Goal: Communication & Community: Answer question/provide support

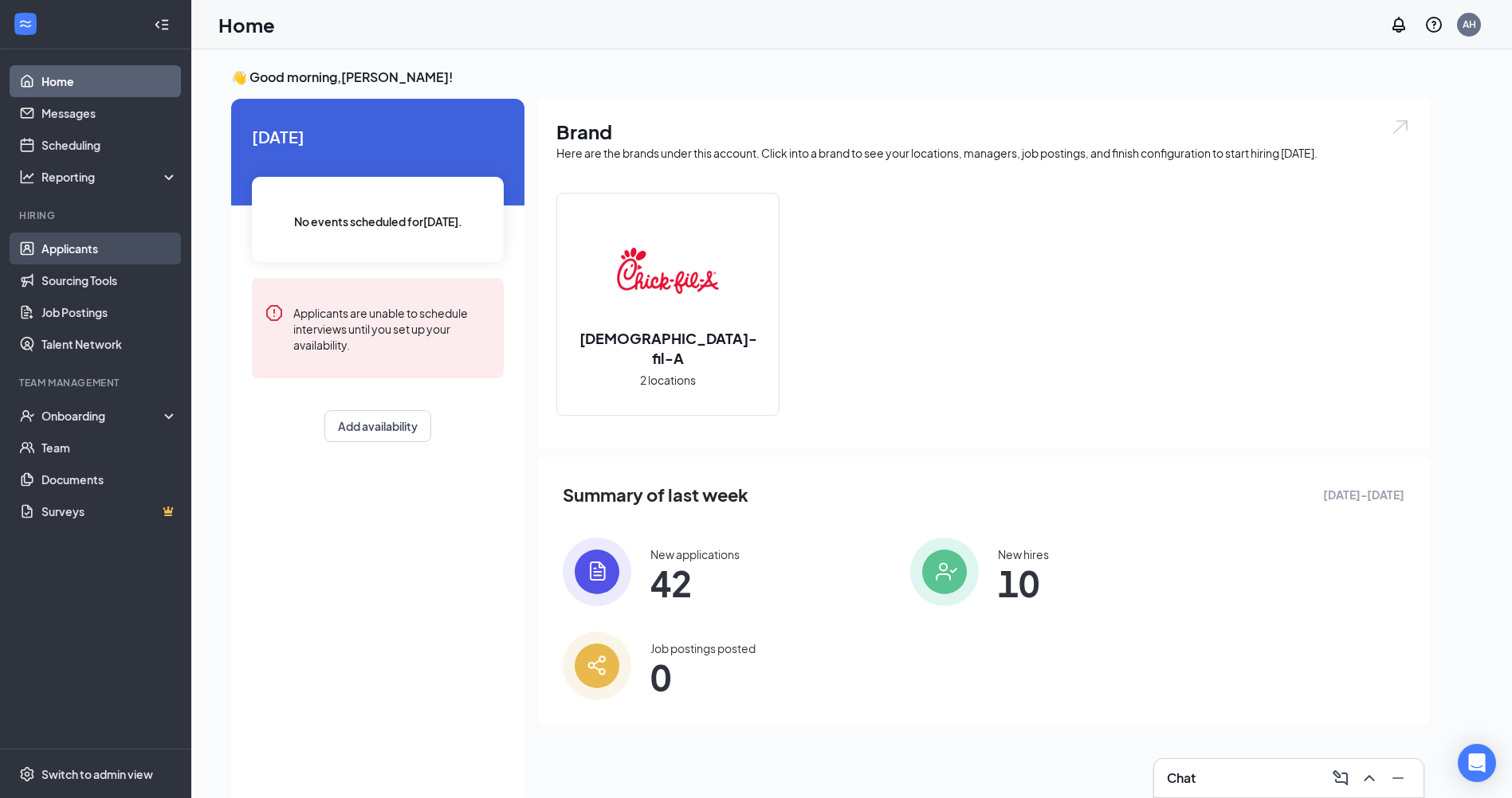
click at [88, 255] on link "Applicants" at bounding box center [109, 248] width 136 height 32
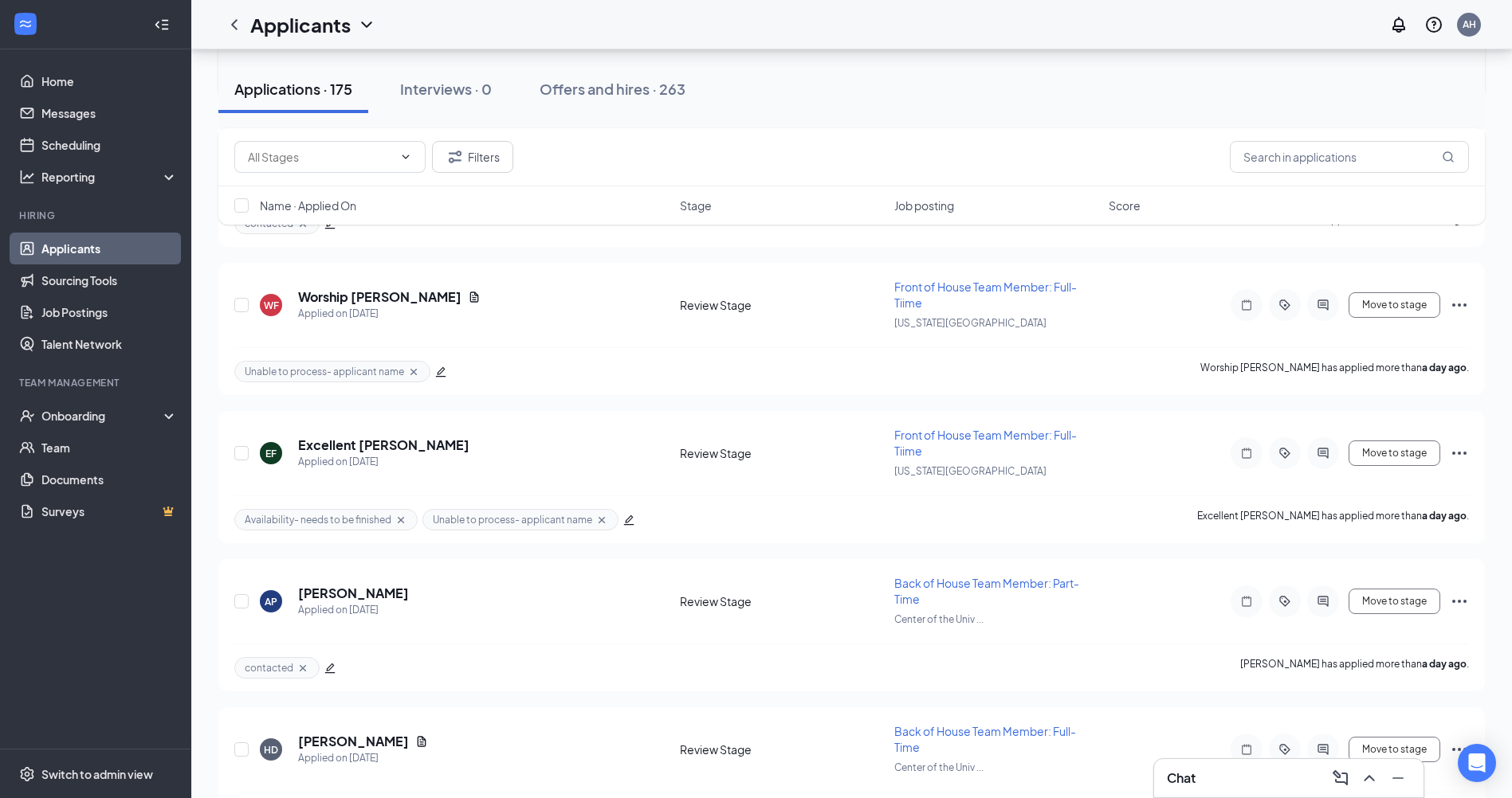
scroll to position [877, 0]
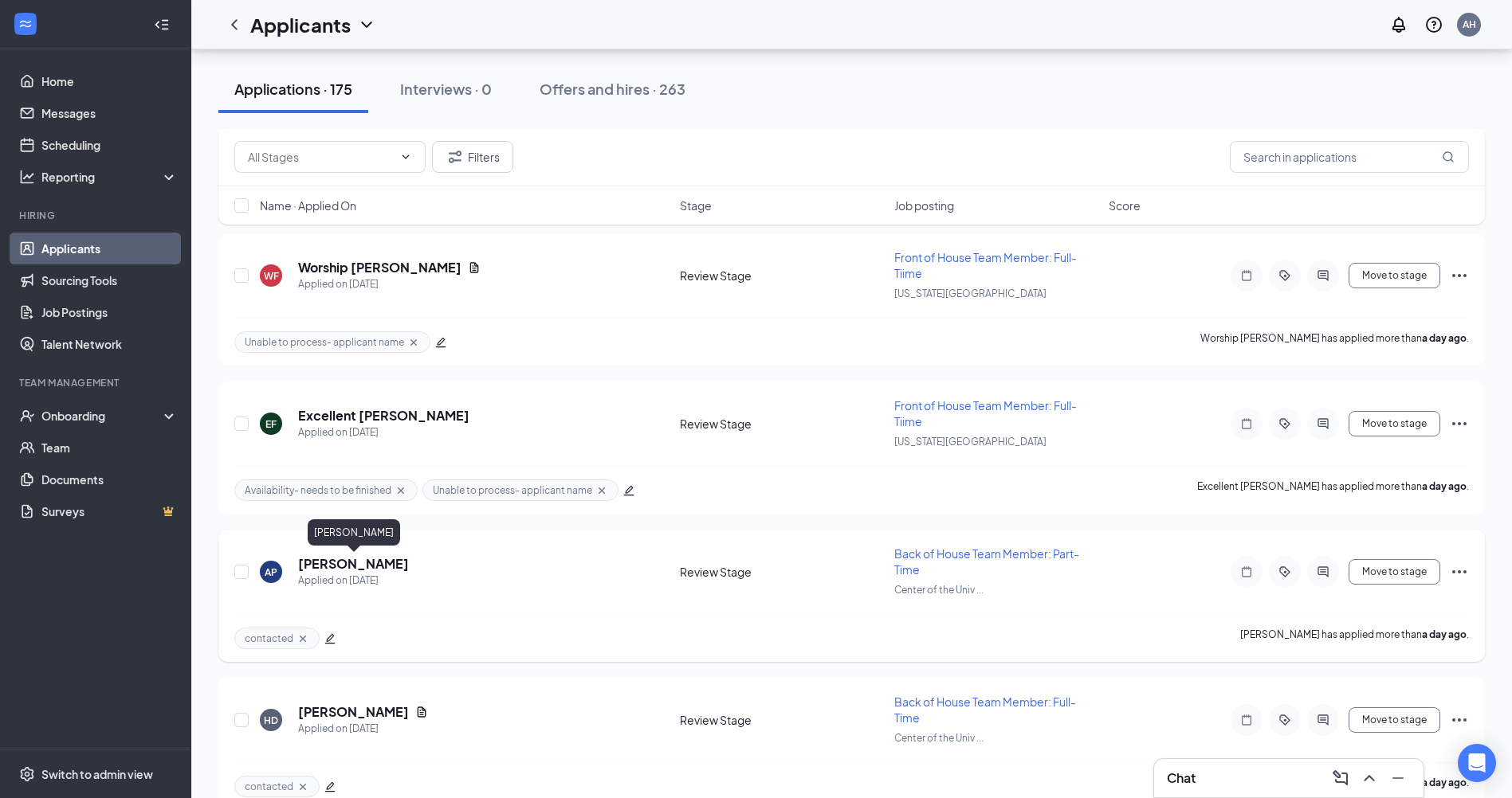
click at [370, 566] on h5 "[PERSON_NAME]" at bounding box center [354, 564] width 111 height 18
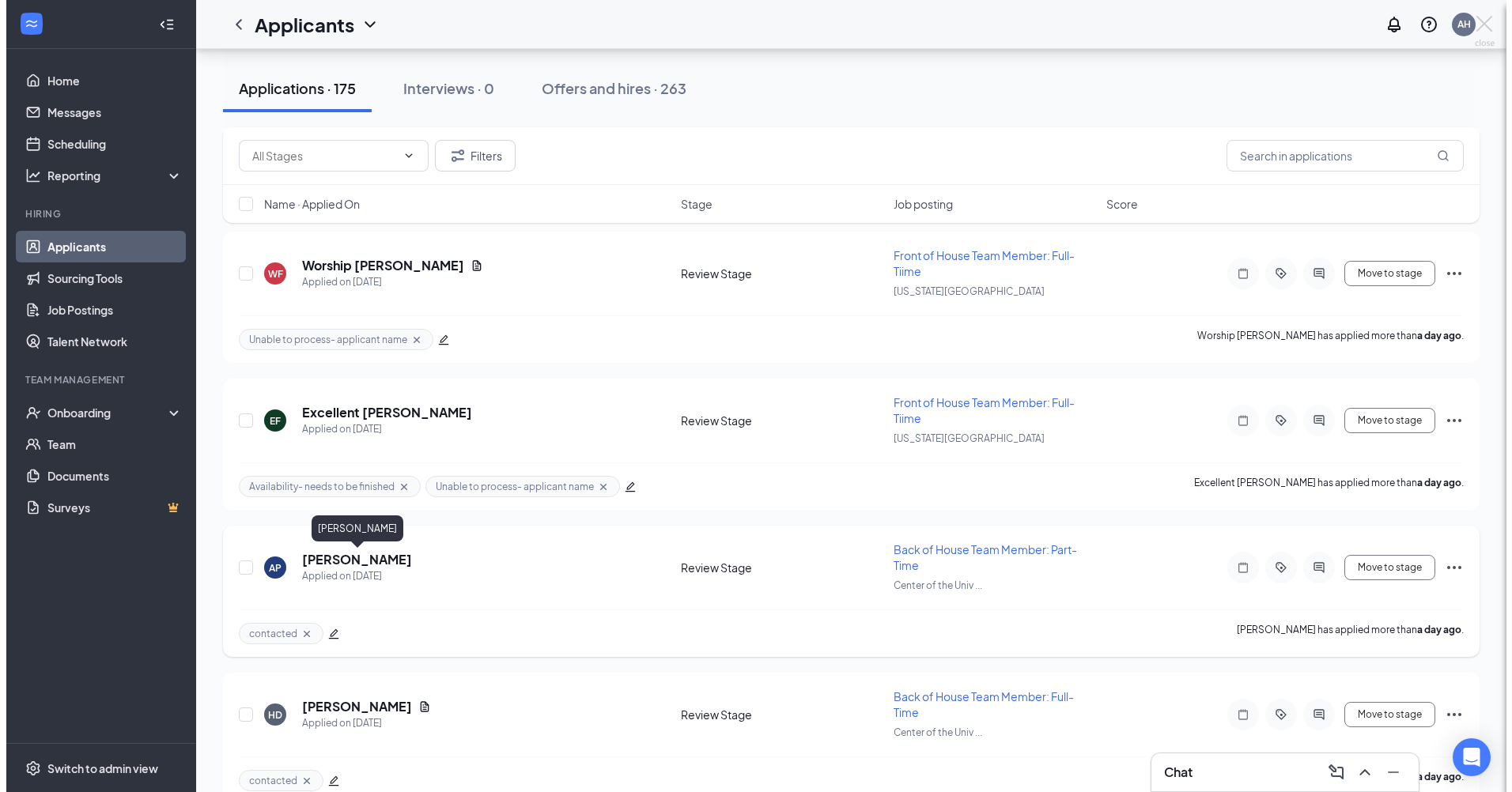
scroll to position [854, 0]
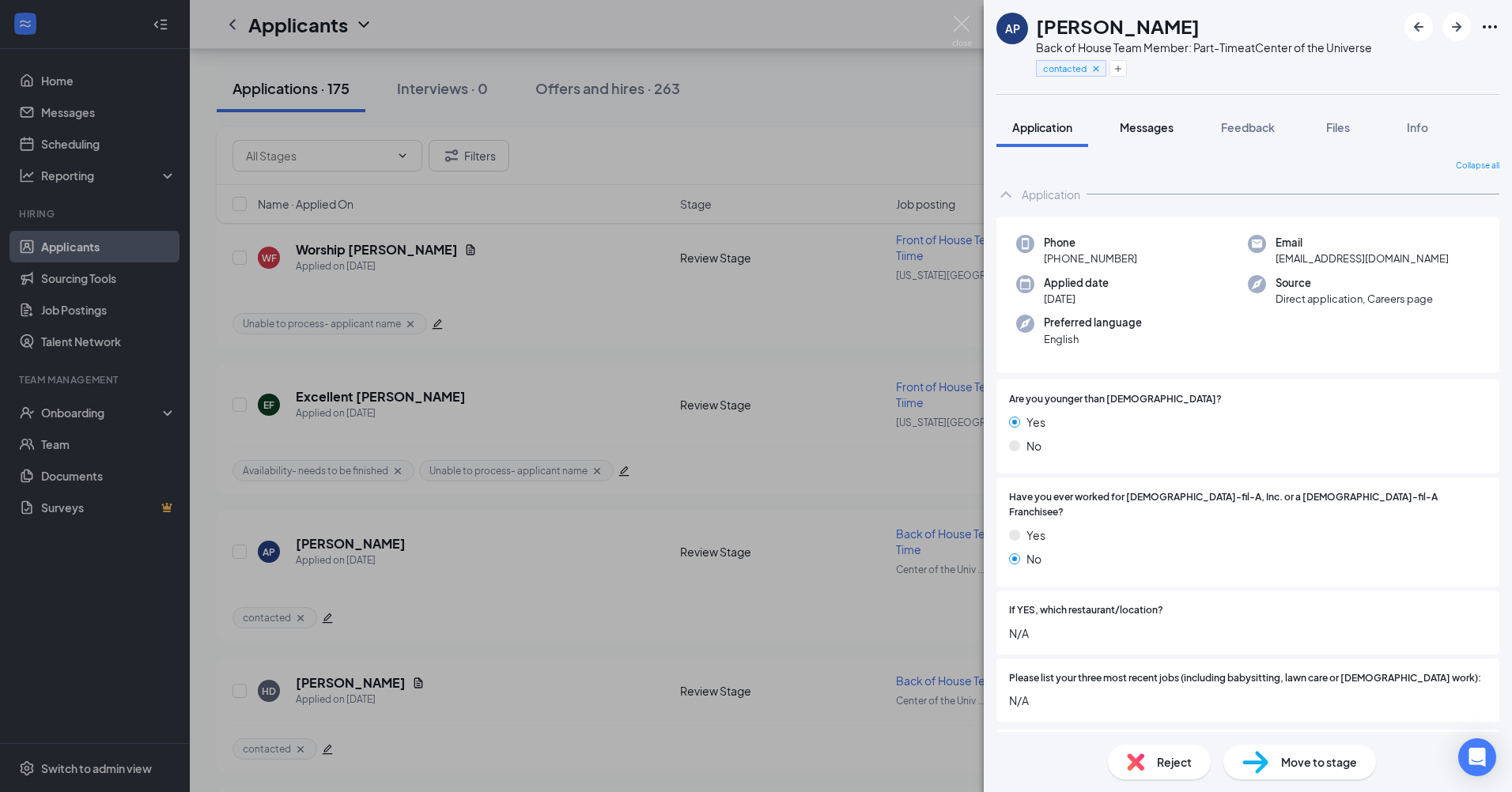
click at [1169, 127] on span "Messages" at bounding box center [1146, 127] width 54 height 14
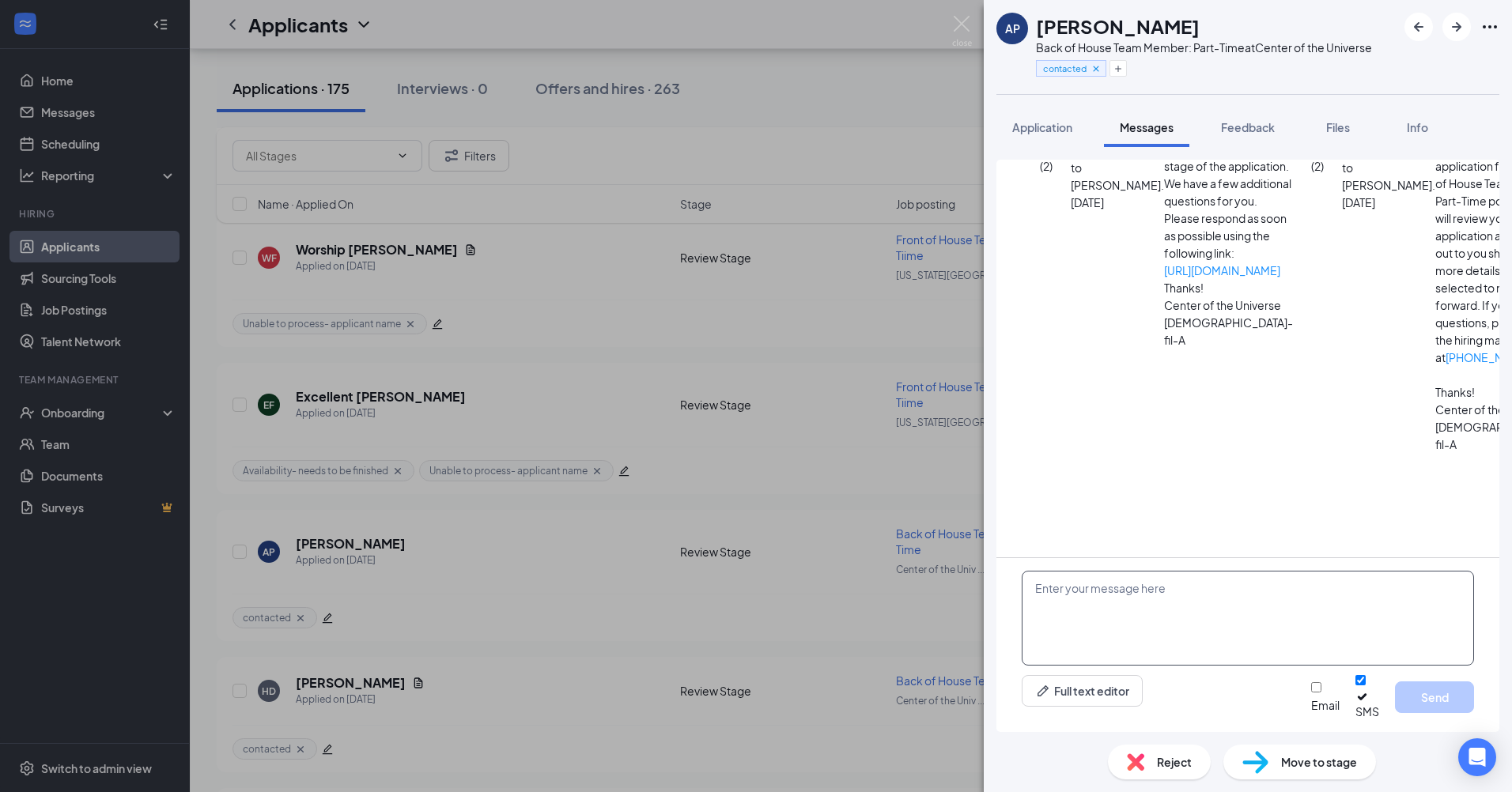
scroll to position [559, 0]
click at [1053, 604] on textarea at bounding box center [1247, 618] width 452 height 95
paste textarea "Thank you so much for your interest in our open team member position at our Cen…"
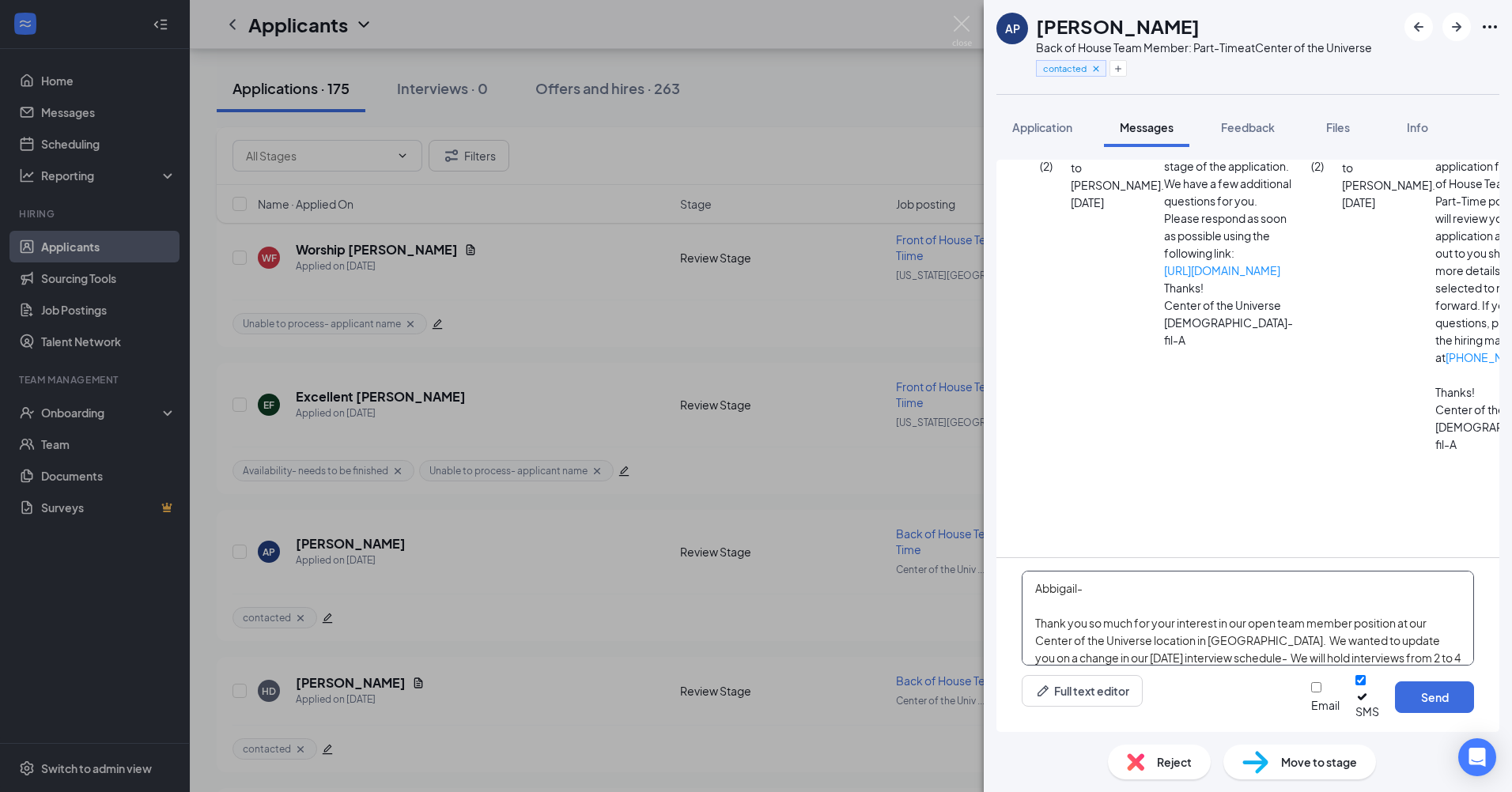
scroll to position [87, 0]
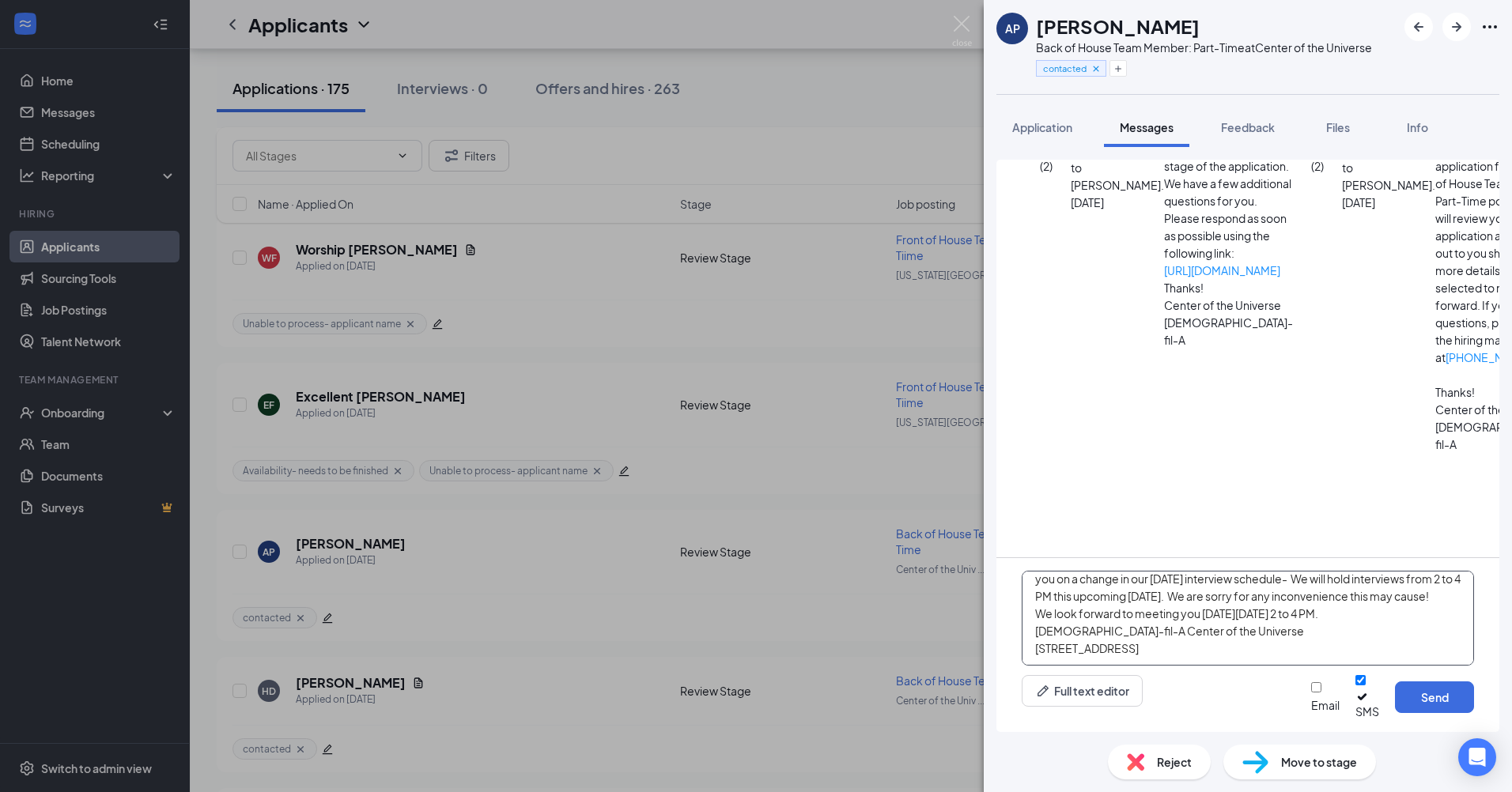
click at [1208, 617] on textarea "Abbigail- Thank you so much for your interest in our open team member position …" at bounding box center [1247, 618] width 452 height 95
click at [1450, 636] on textarea "Abbigail- Thank you so much for your interest in our open team member position …" at bounding box center [1247, 618] width 452 height 95
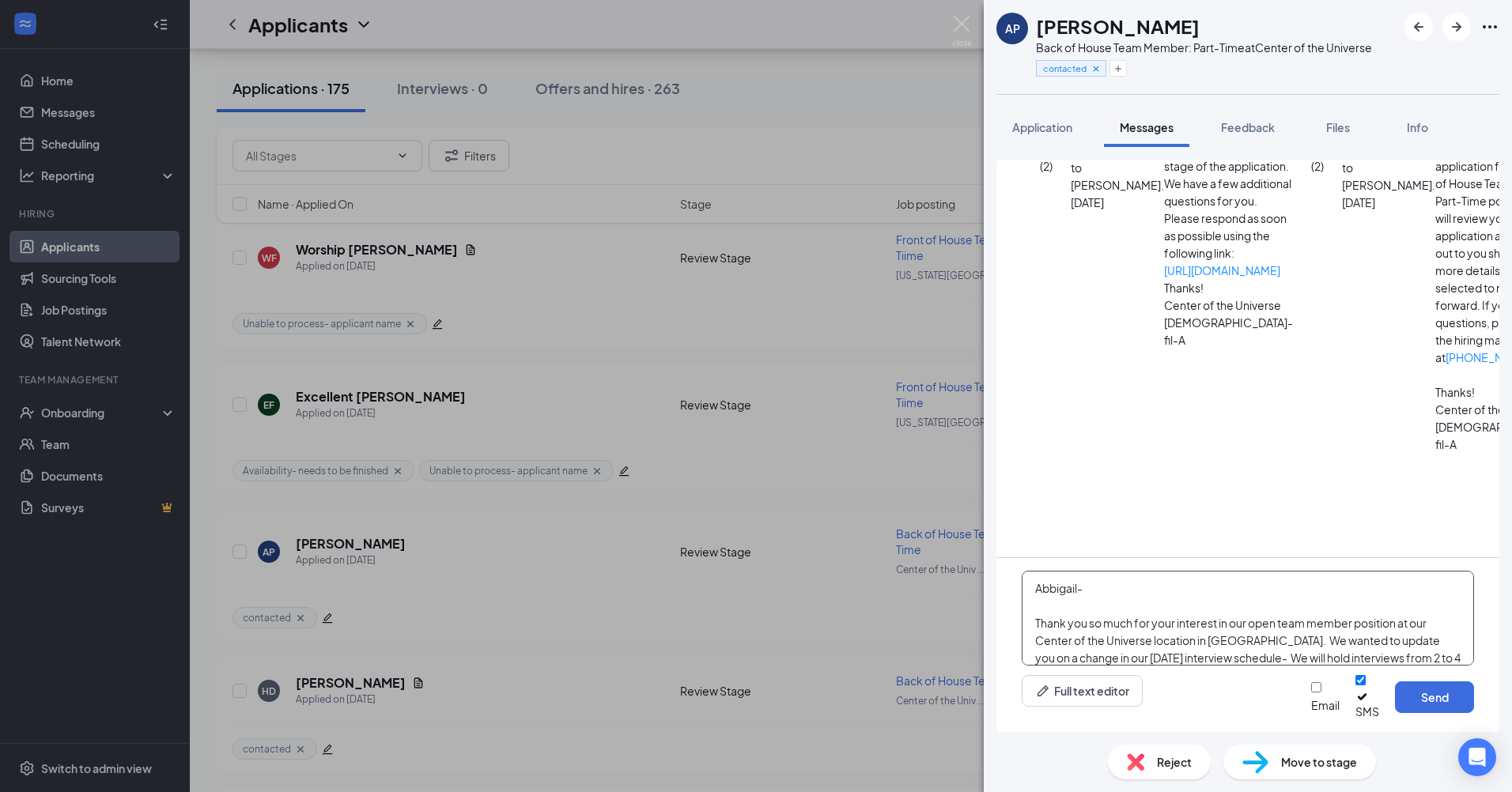
scroll to position [131, 0]
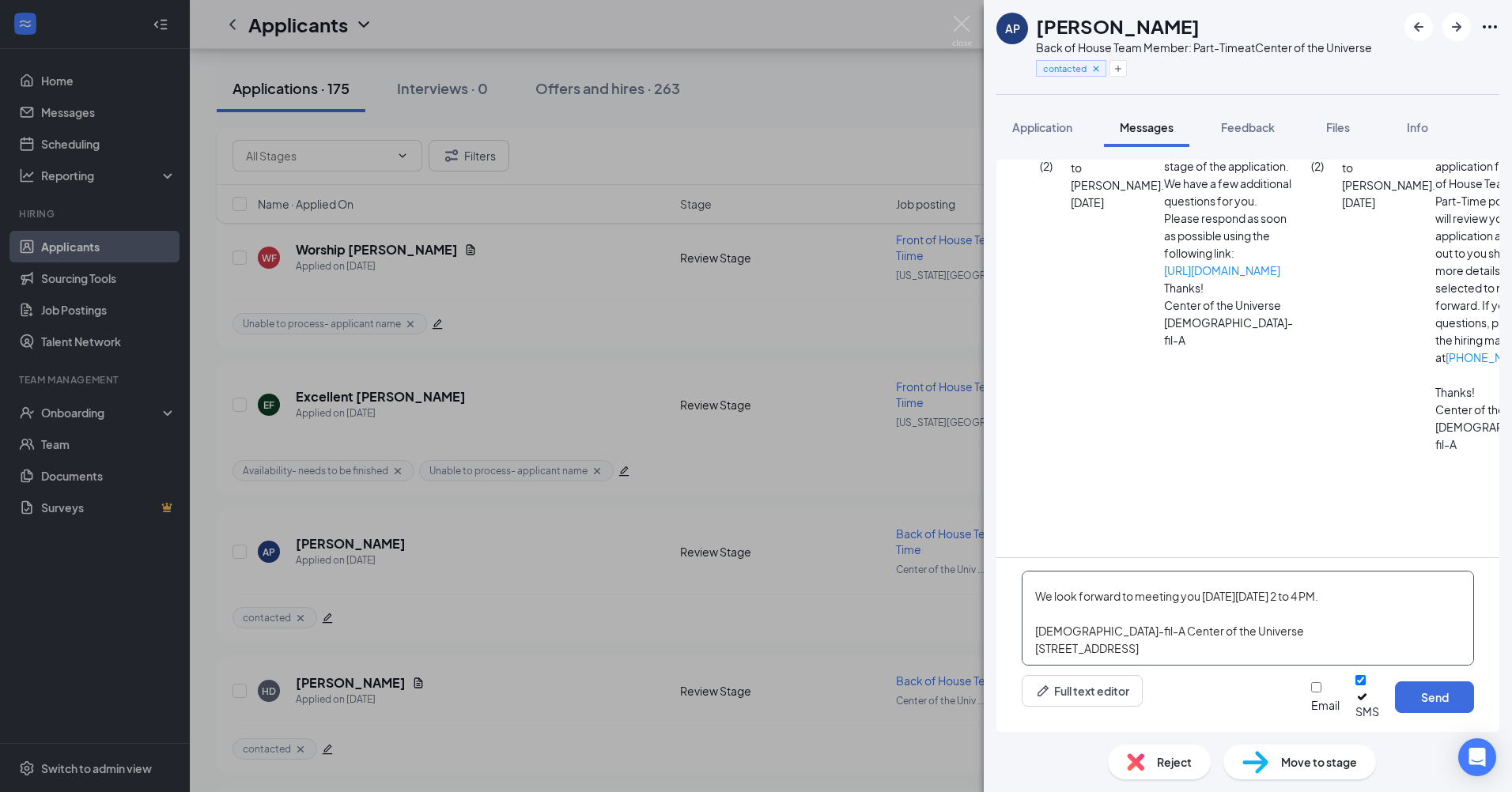
drag, startPoint x: 1031, startPoint y: 636, endPoint x: 1457, endPoint y: 685, distance: 428.8
click at [1457, 685] on div "Abbigail- Thank you so much for your interest in our open team member position …" at bounding box center [1247, 645] width 503 height 174
type textarea "Abbigail- Thank you so much for your interest in our open team member position …"
click at [1311, 692] on input "Email" at bounding box center [1316, 688] width 10 height 10
checkbox input "true"
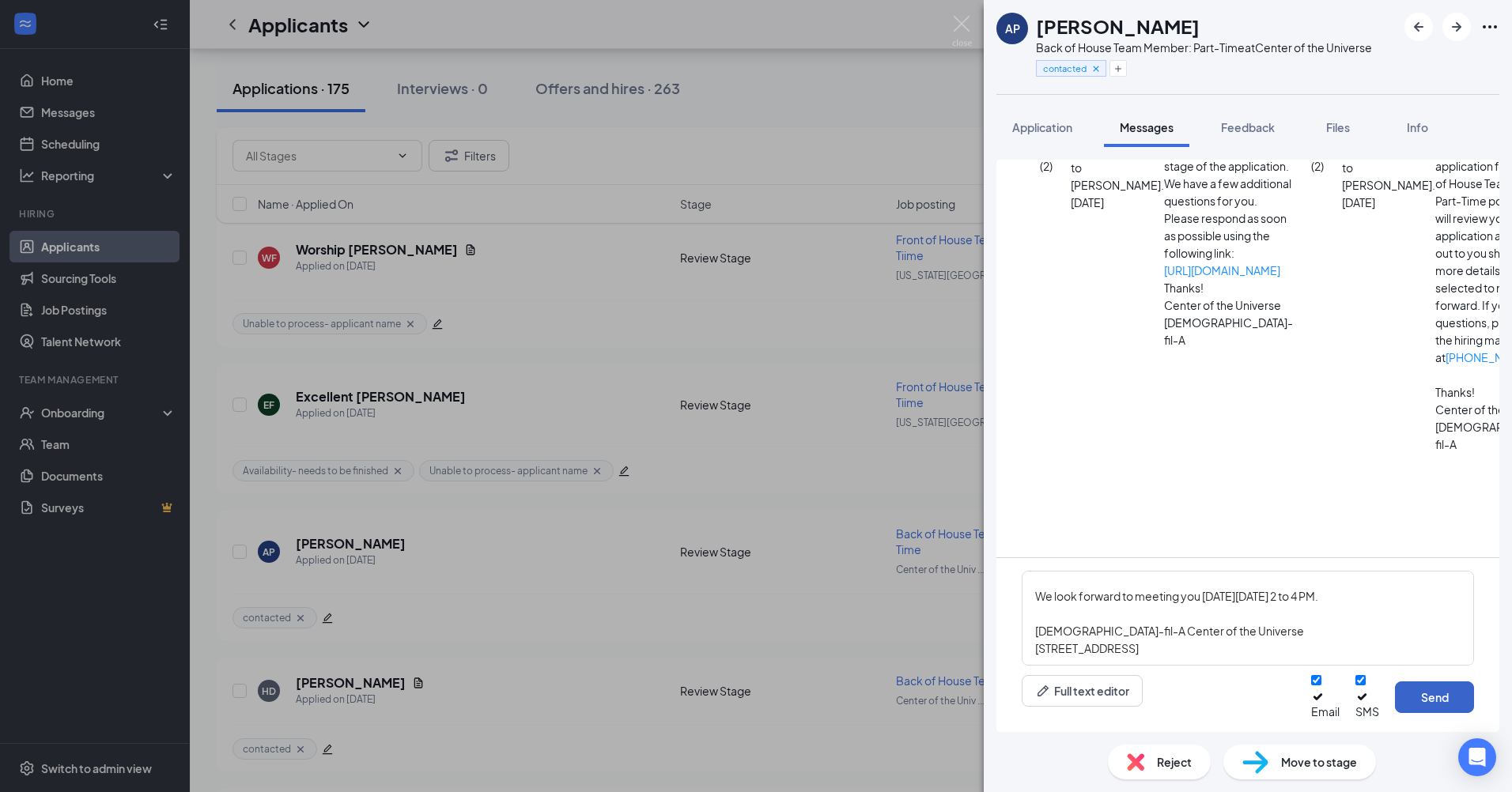
click at [1437, 705] on button "Send" at bounding box center [1434, 697] width 79 height 32
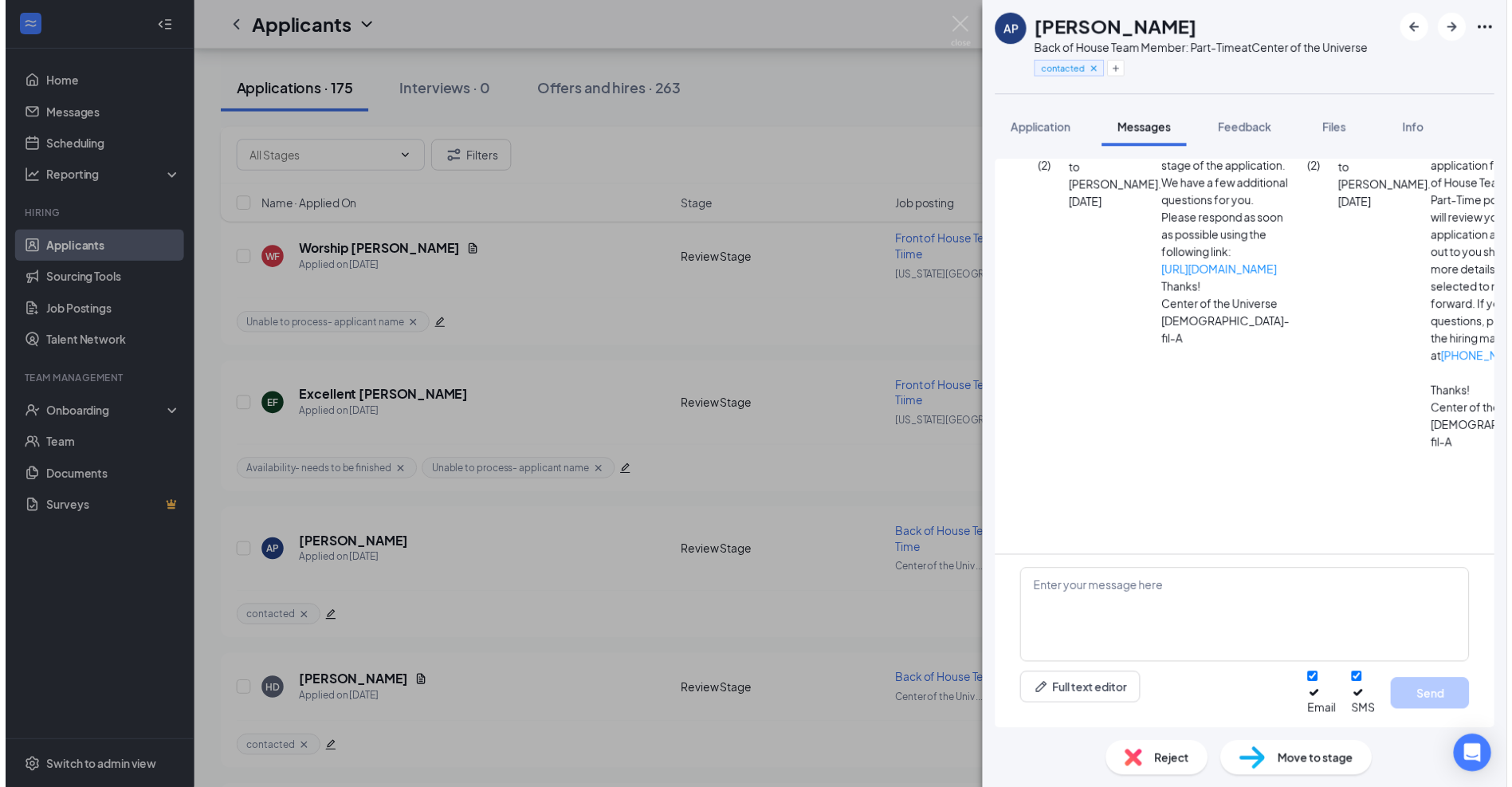
scroll to position [1224, 0]
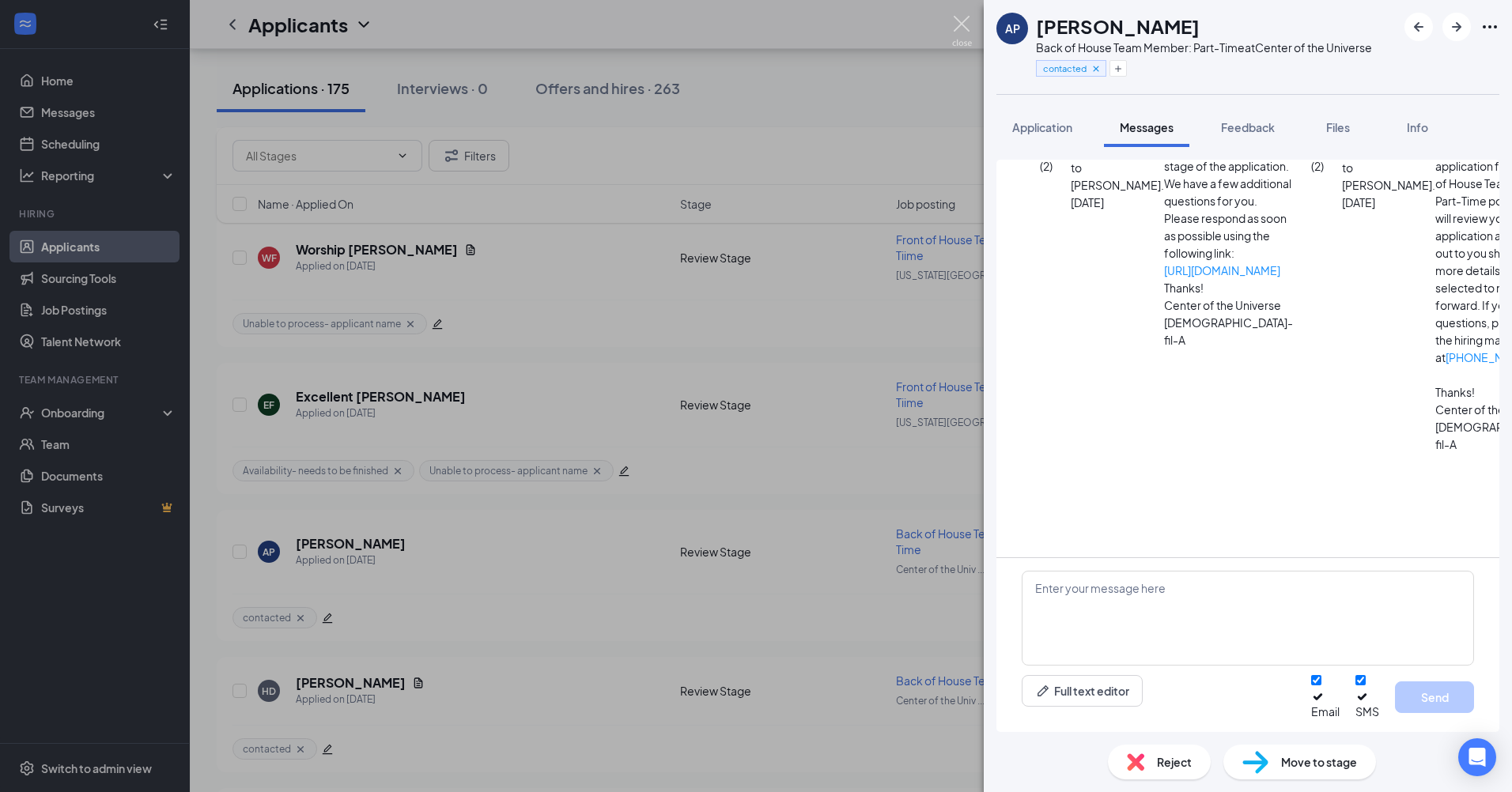
click at [965, 25] on img at bounding box center [962, 31] width 20 height 31
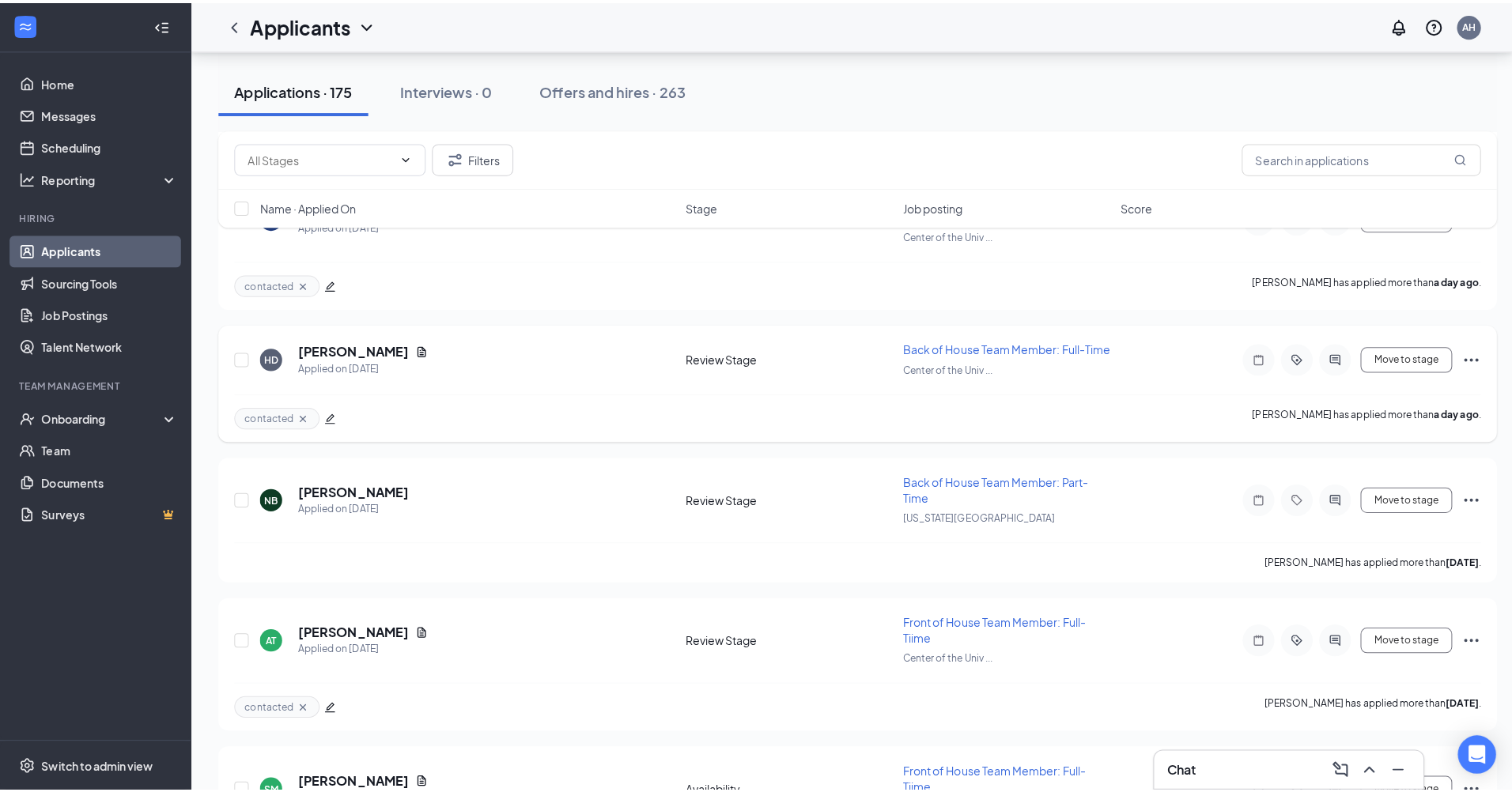
scroll to position [1249, 0]
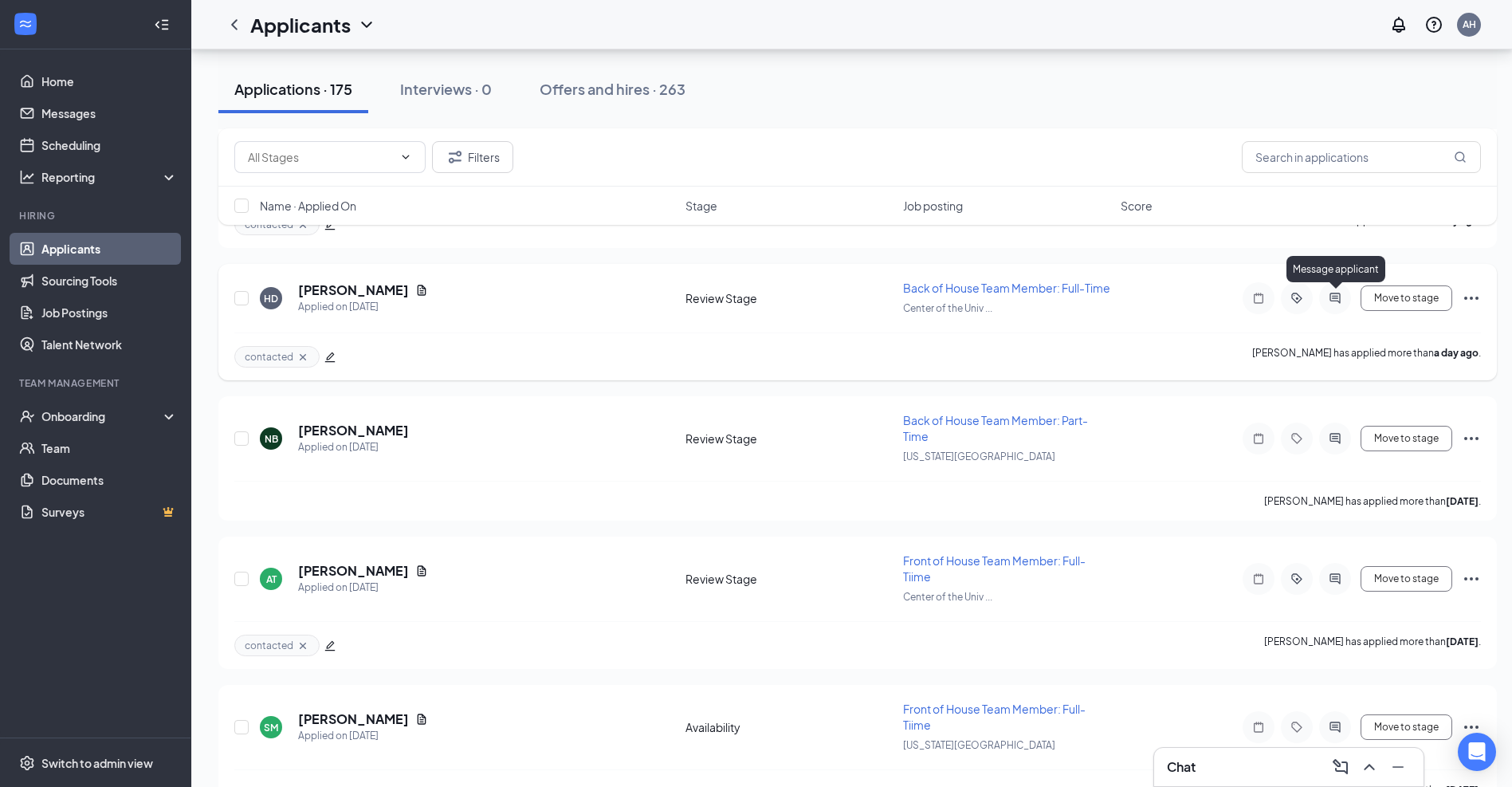
click at [1339, 299] on icon "ActiveChat" at bounding box center [1335, 298] width 19 height 13
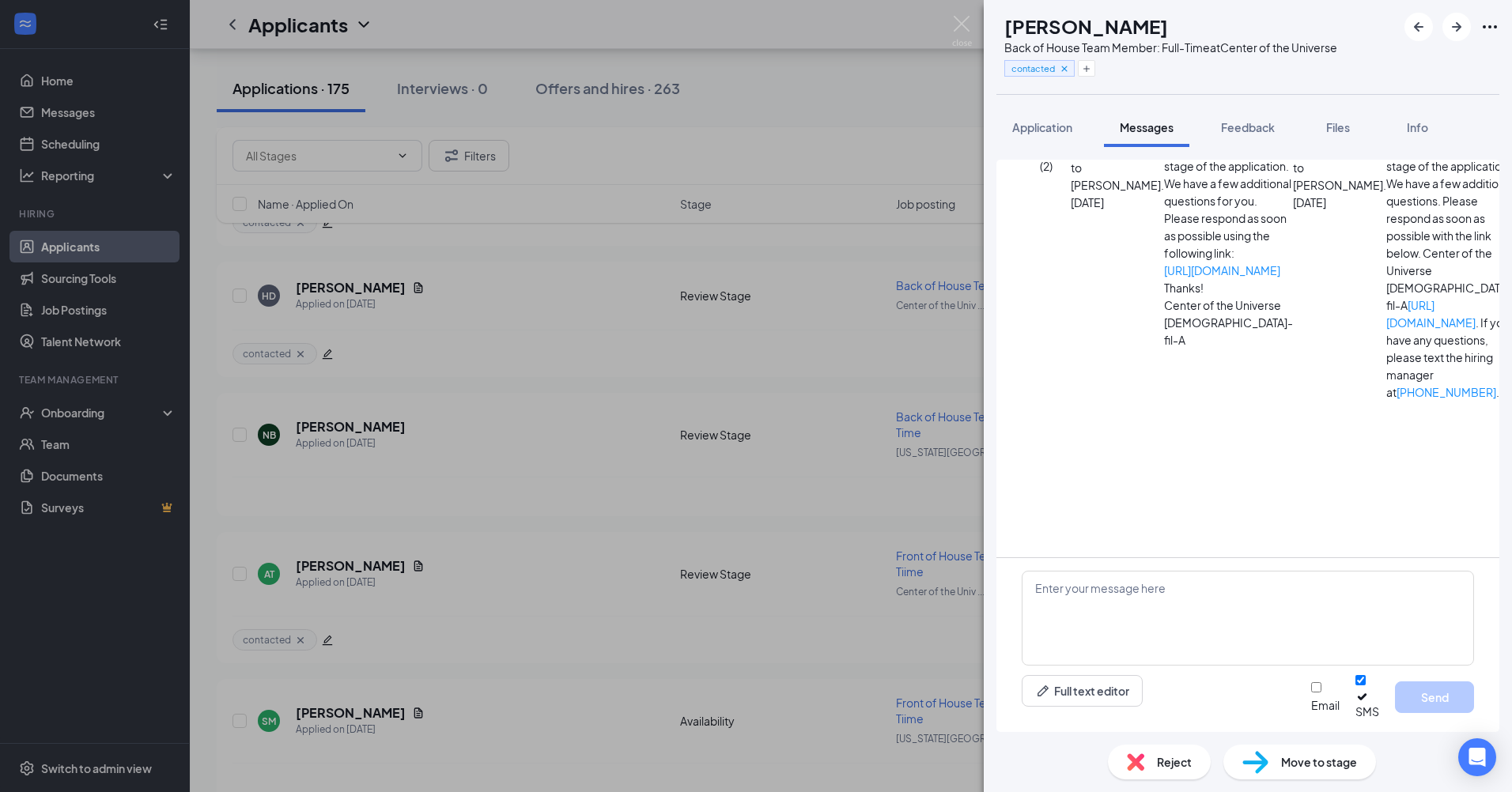
scroll to position [634, 0]
click at [1072, 600] on textarea at bounding box center [1247, 618] width 452 height 95
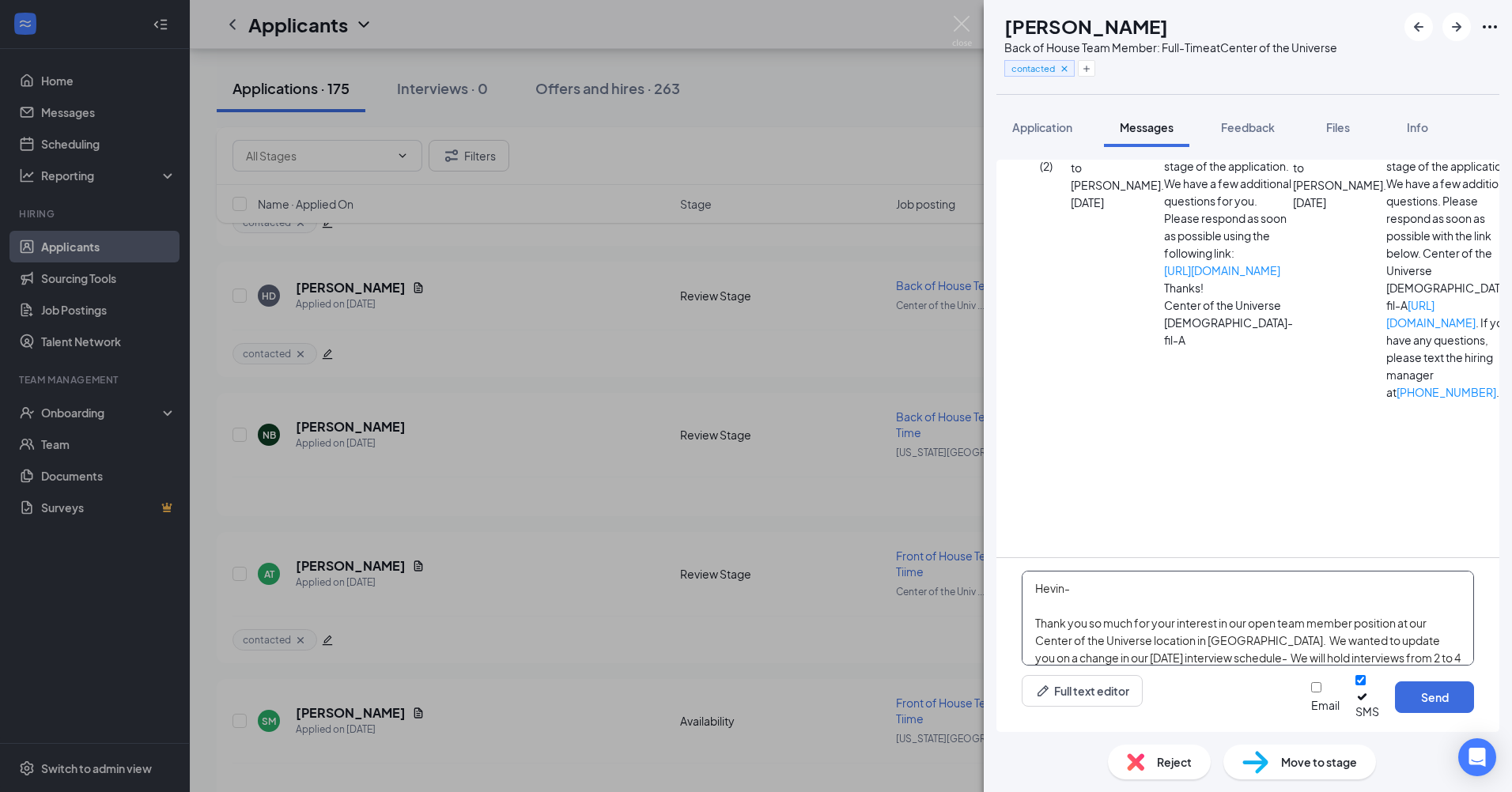
scroll to position [122, 0]
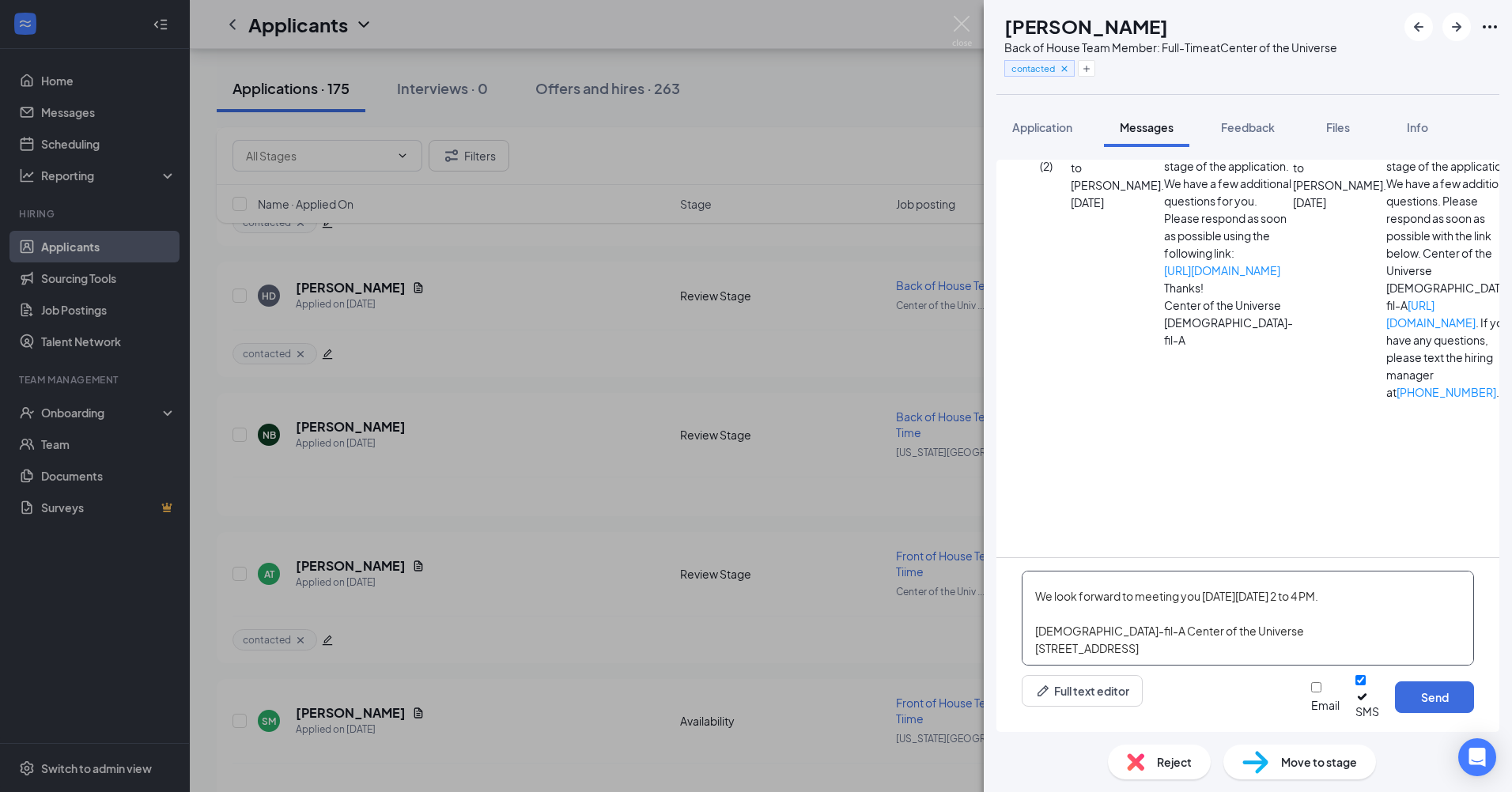
type textarea "Hevin- Thank you so much for your interest in our open team member position at …"
click at [1311, 692] on input "Email" at bounding box center [1316, 688] width 10 height 10
checkbox input "true"
click at [1416, 700] on button "Send" at bounding box center [1434, 697] width 79 height 32
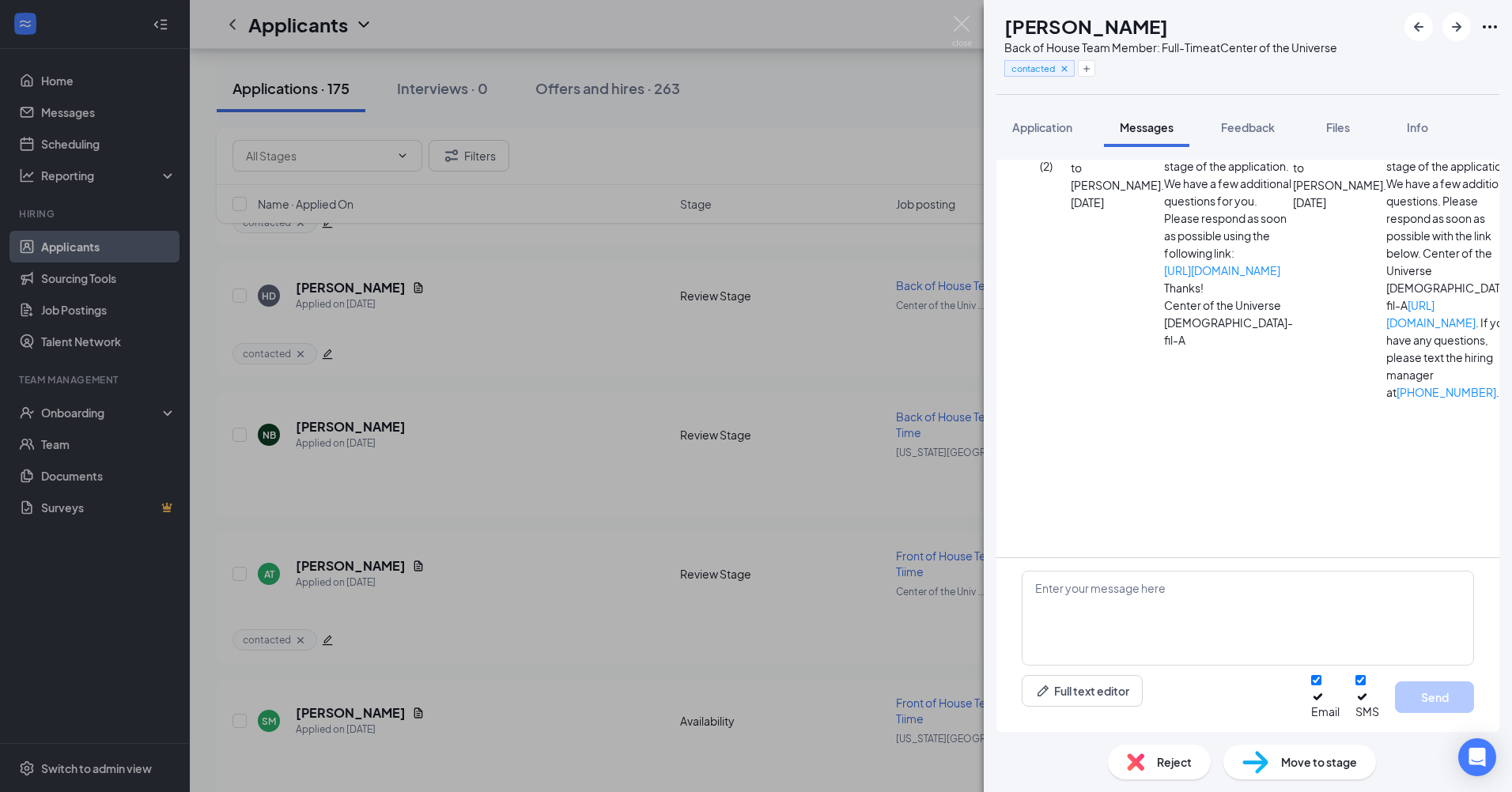
scroll to position [1288, 0]
click at [314, 569] on div "HD [PERSON_NAME] Back of House Team Member: Full-Time at Center of the Universe…" at bounding box center [756, 396] width 1512 height 792
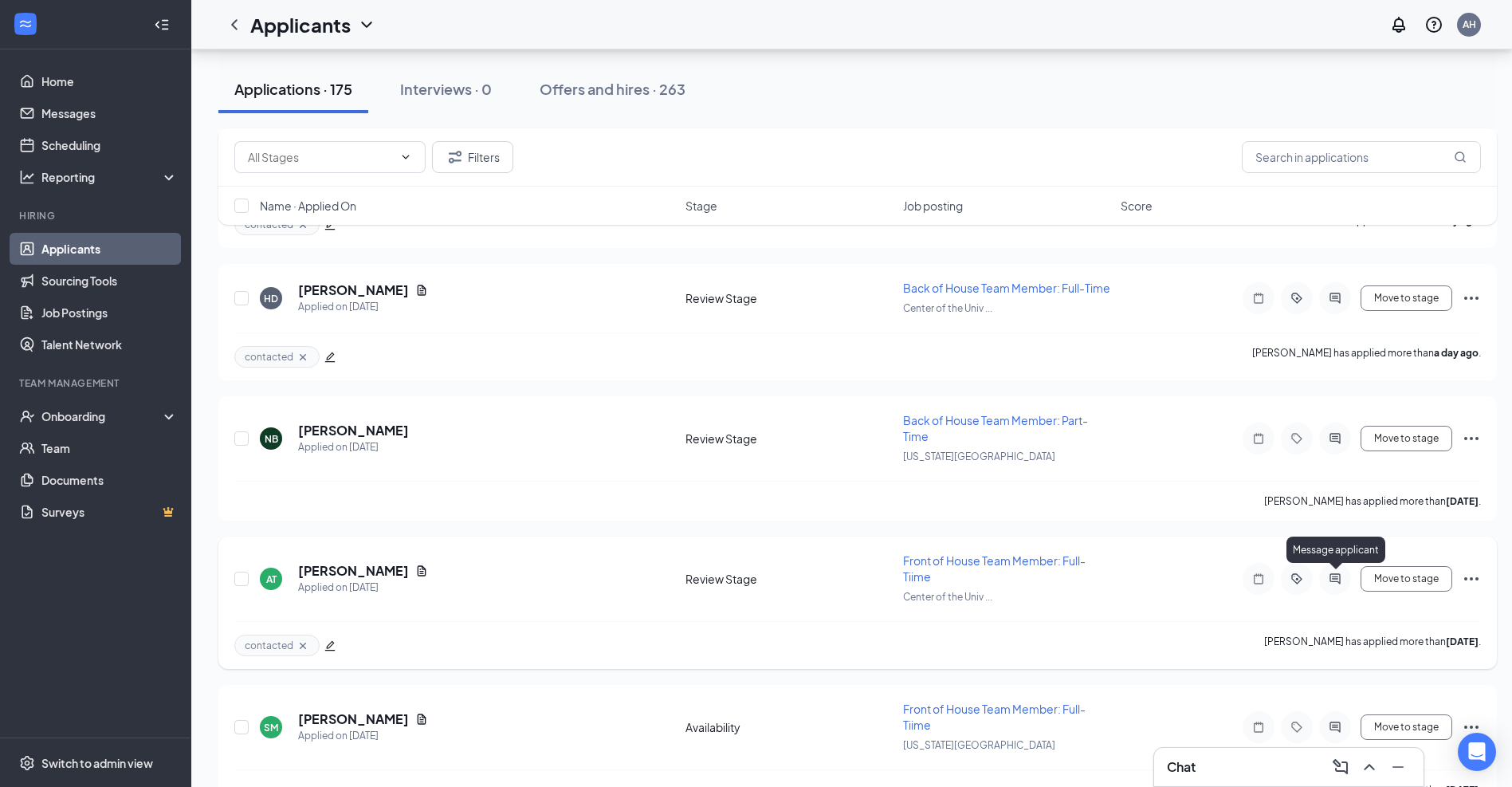
click at [1336, 584] on icon "ActiveChat" at bounding box center [1335, 579] width 19 height 13
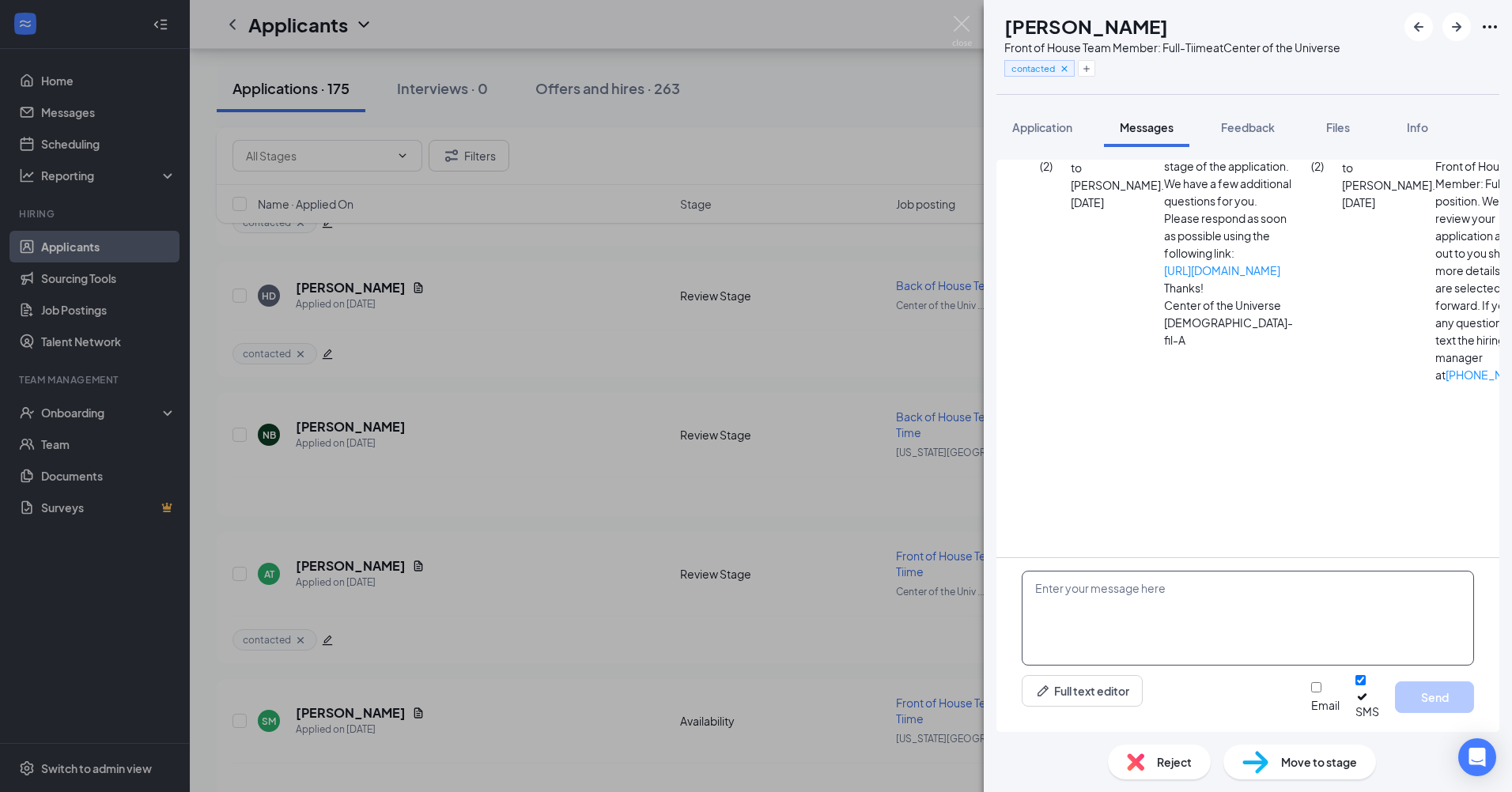
scroll to position [594, 0]
click at [1084, 594] on textarea at bounding box center [1247, 618] width 452 height 95
drag, startPoint x: 1084, startPoint y: 594, endPoint x: 1033, endPoint y: 616, distance: 55.5
click at [1033, 616] on textarea "[PERSON_NAME]-" at bounding box center [1247, 618] width 452 height 95
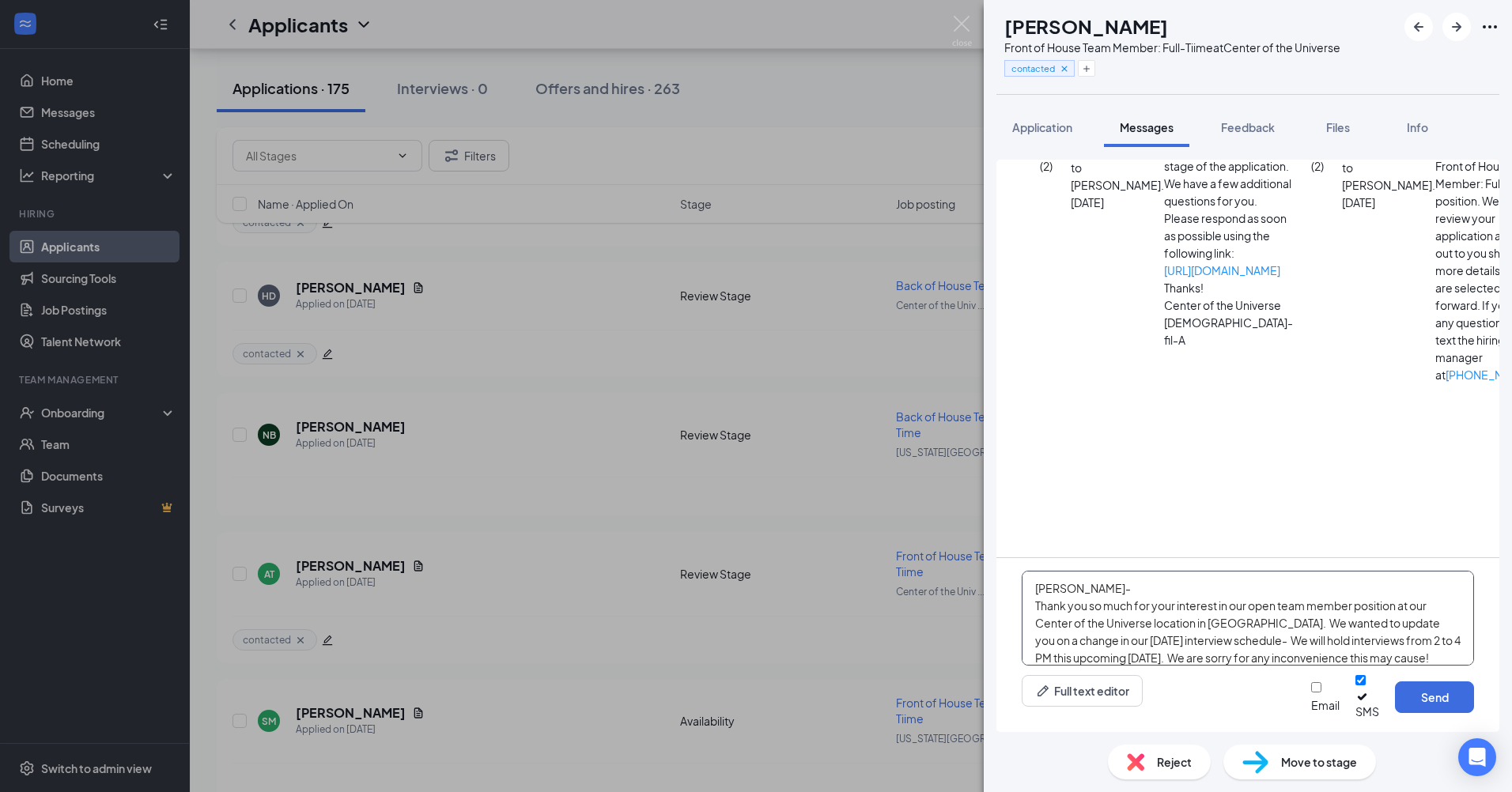
click at [1105, 595] on textarea "[PERSON_NAME]- Thank you so much for your interest in our open team member posi…" at bounding box center [1247, 618] width 452 height 95
type textarea "[PERSON_NAME]- Thank you so much for your interest in our open team member posi…"
click at [1311, 692] on input "Email" at bounding box center [1316, 688] width 10 height 10
checkbox input "true"
click at [1425, 707] on button "Send" at bounding box center [1434, 697] width 79 height 32
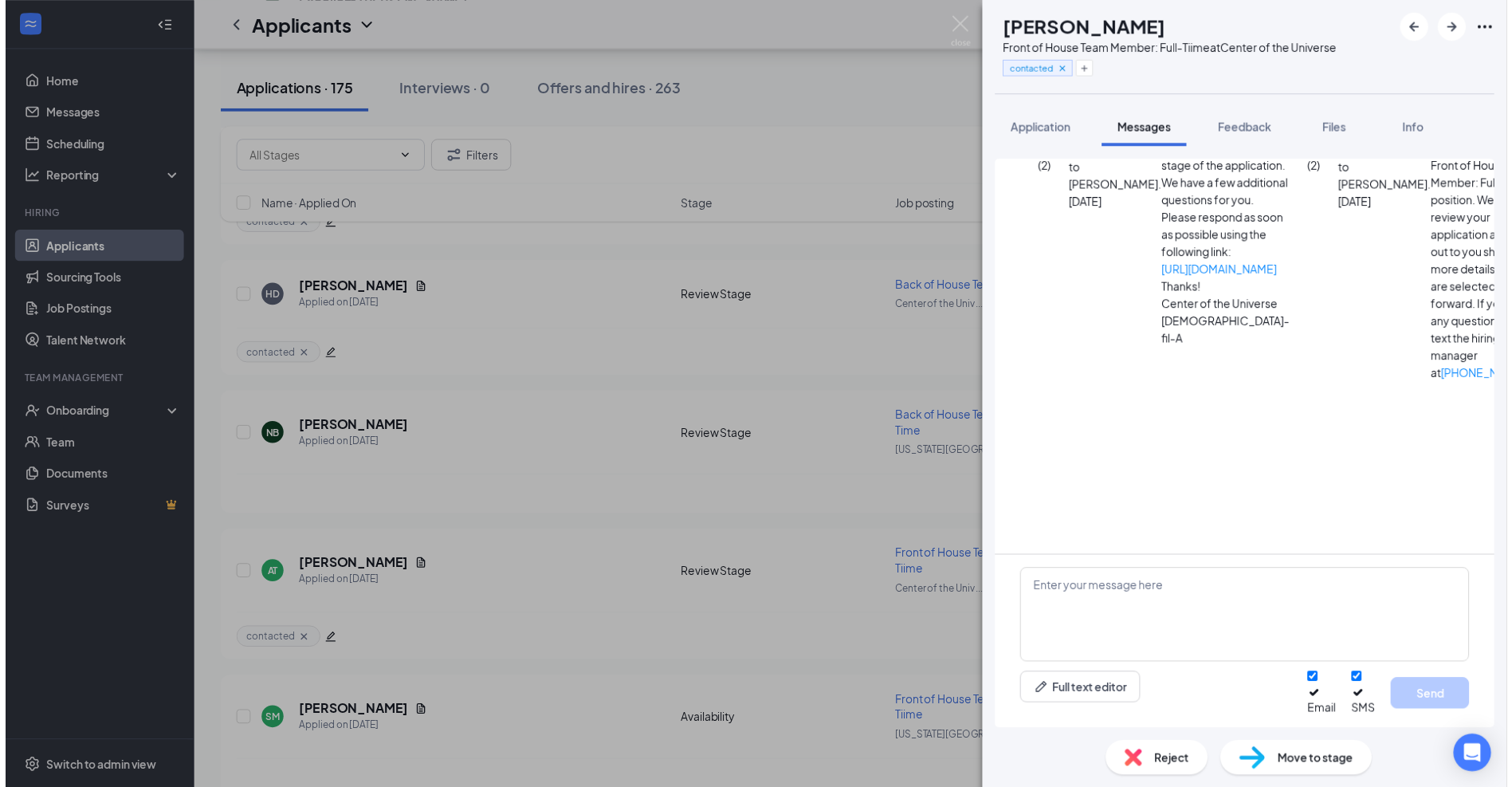
scroll to position [1259, 0]
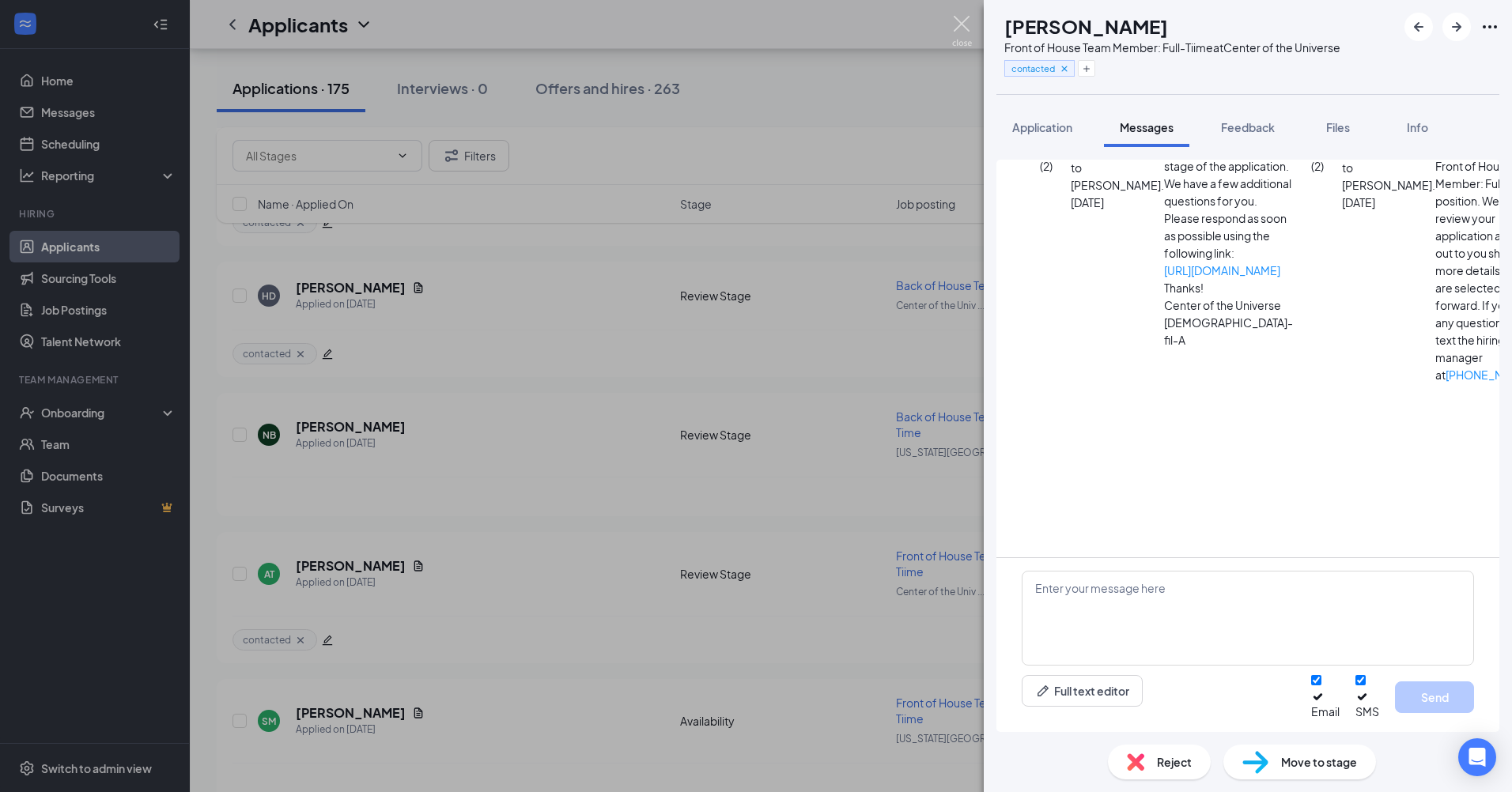
click at [954, 16] on img at bounding box center [962, 31] width 20 height 31
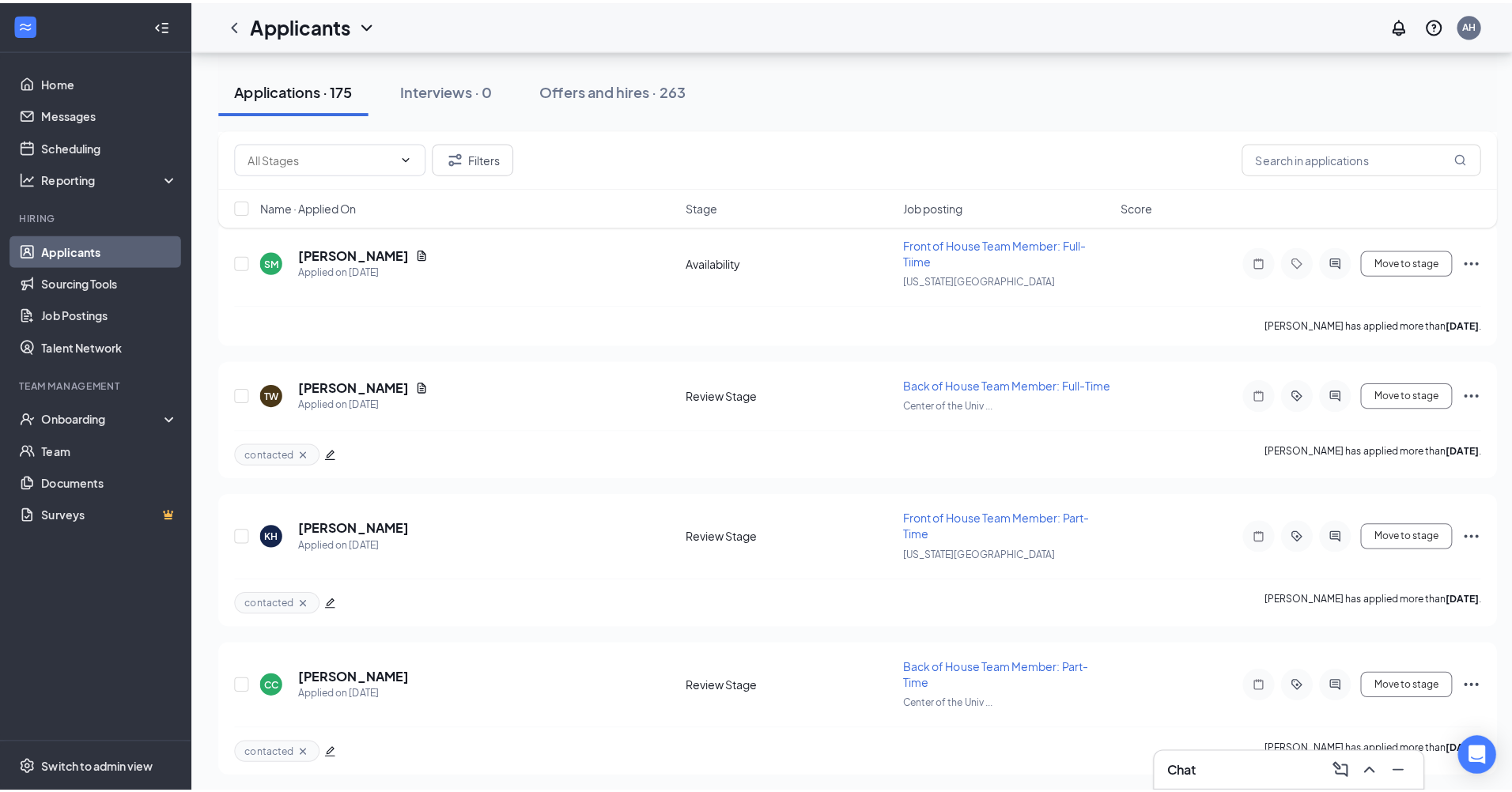
scroll to position [1723, 0]
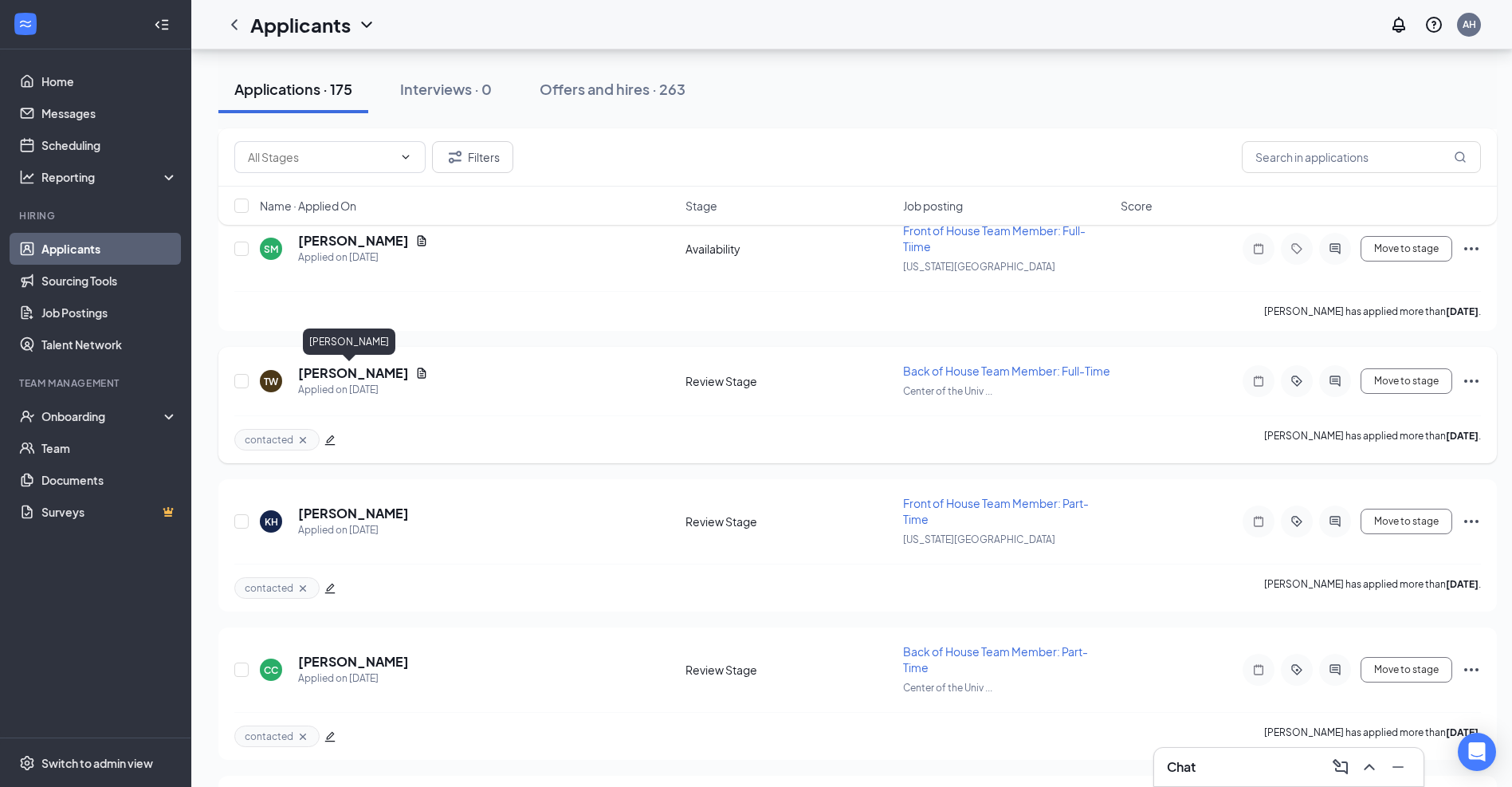
click at [331, 377] on h5 "[PERSON_NAME]" at bounding box center [354, 373] width 111 height 18
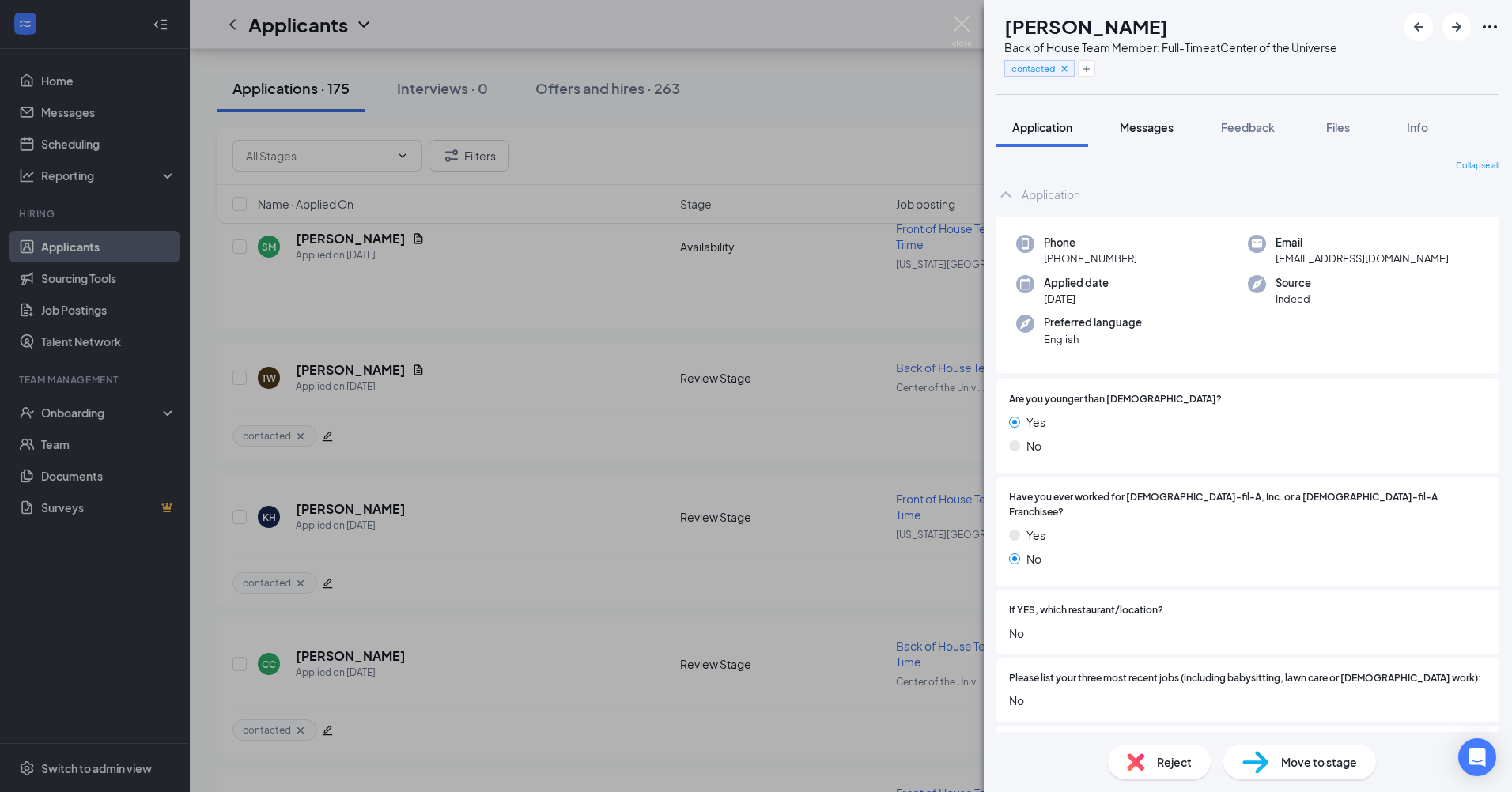
click at [1168, 128] on span "Messages" at bounding box center [1146, 127] width 54 height 14
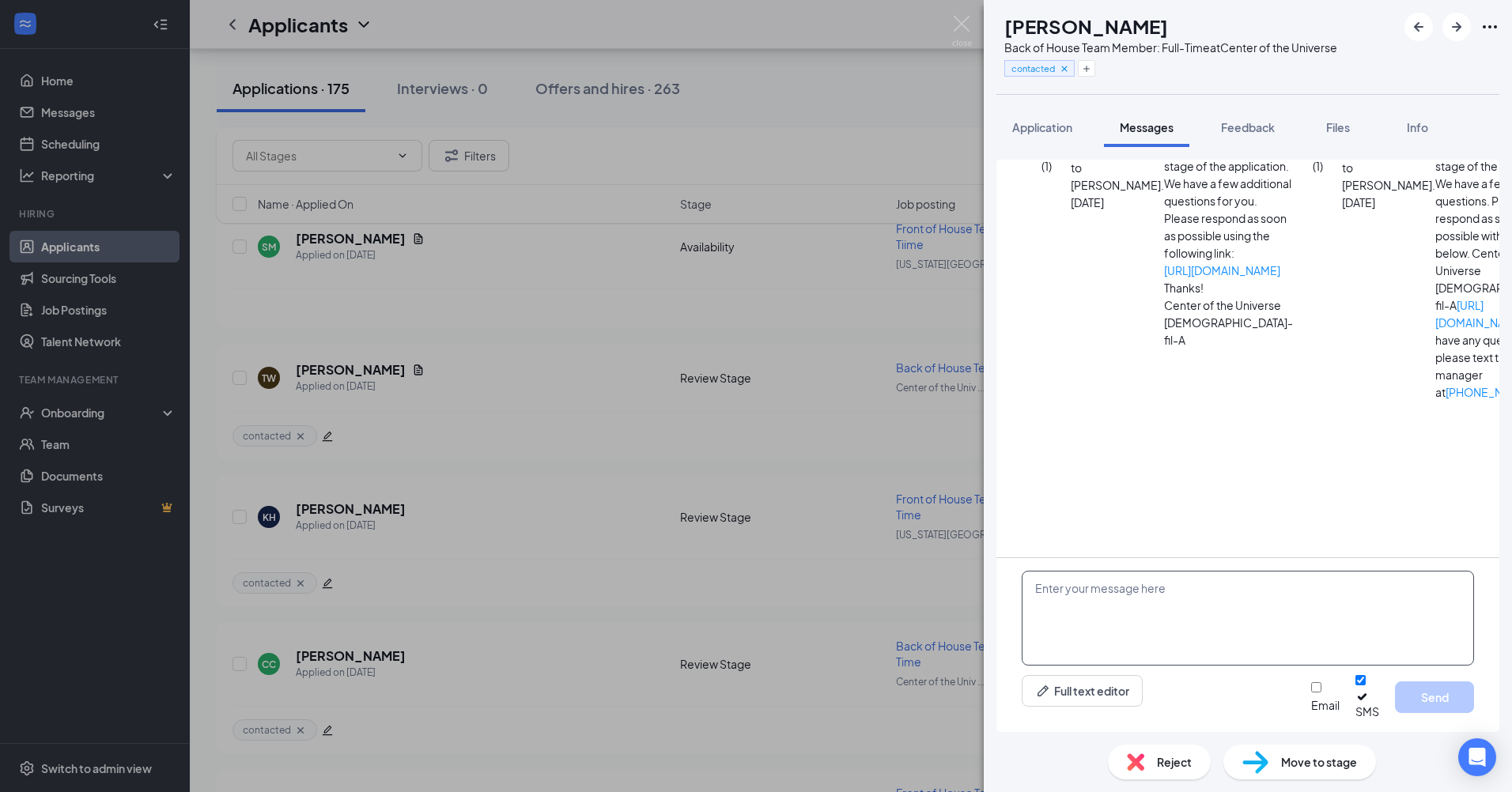
scroll to position [663, 0]
click at [1150, 609] on textarea at bounding box center [1247, 618] width 452 height 95
paste textarea "Thank you so much for your interest in our open team member position at our Cen…"
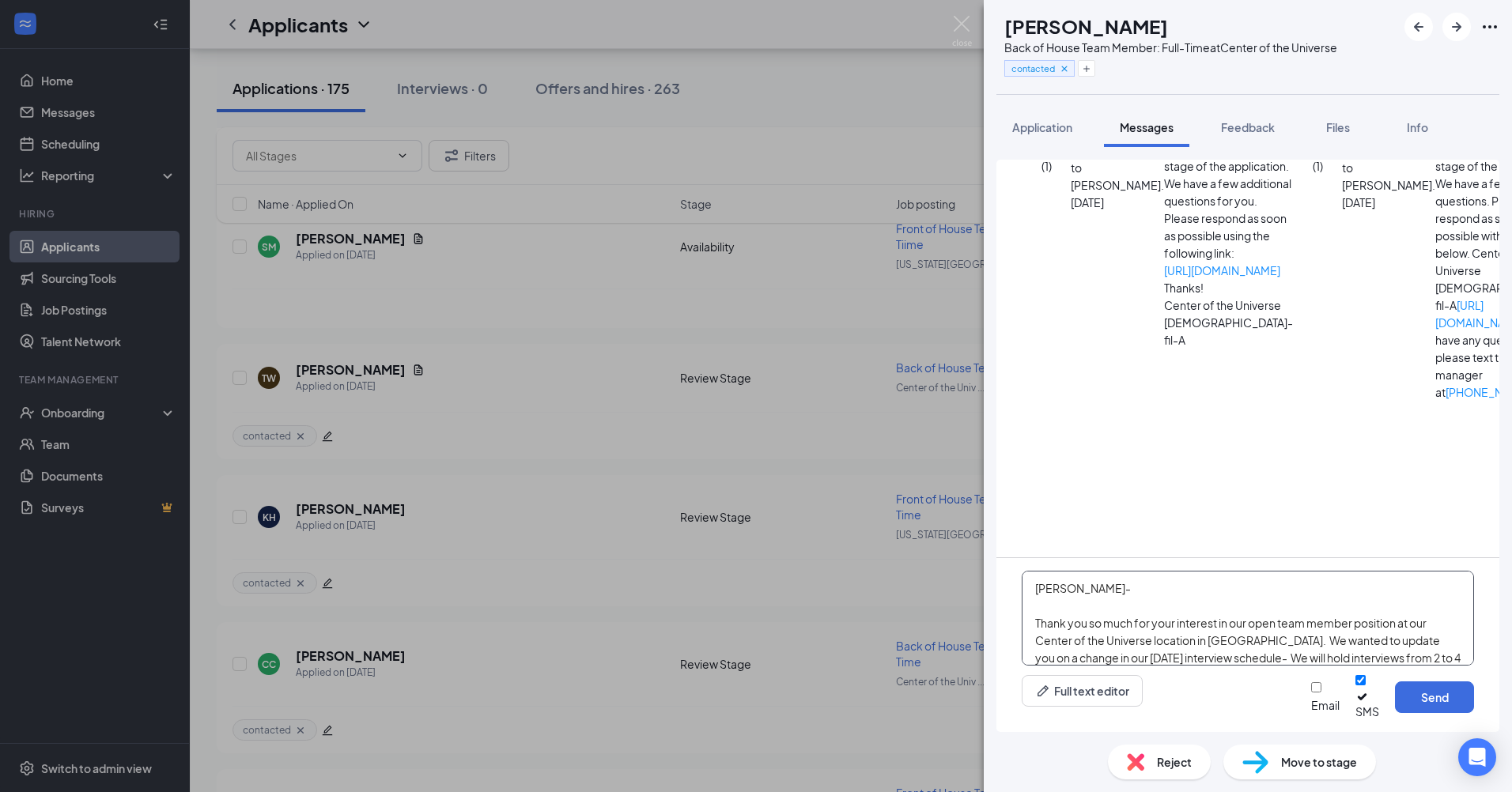
scroll to position [122, 0]
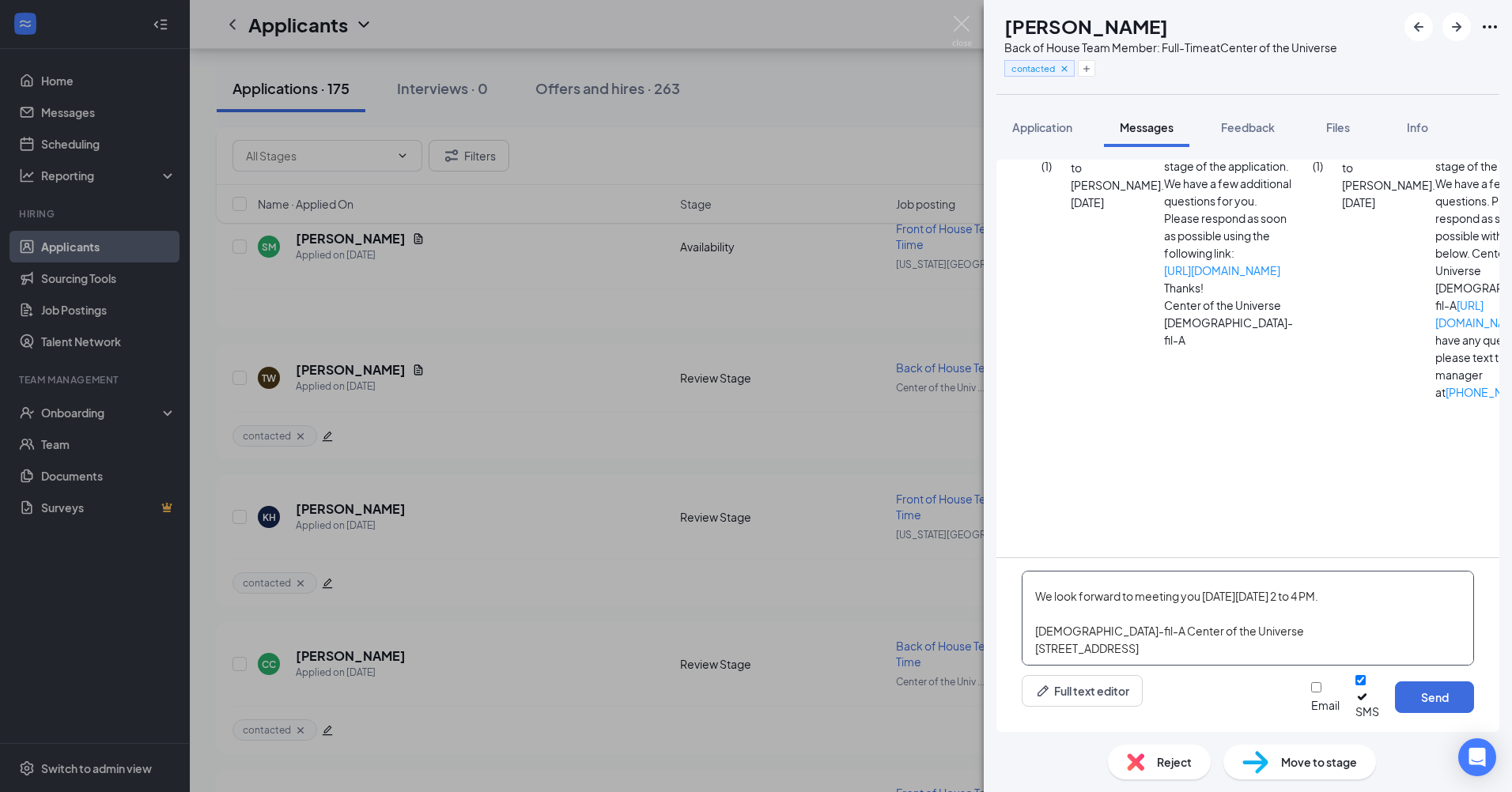
type textarea "[PERSON_NAME]- Thank you so much for your interest in our open team member posi…"
drag, startPoint x: 1276, startPoint y: 706, endPoint x: 1304, endPoint y: 706, distance: 28.0
click at [1311, 692] on input "Email" at bounding box center [1316, 688] width 10 height 10
checkbox input "true"
click at [1426, 706] on button "Send" at bounding box center [1434, 697] width 79 height 32
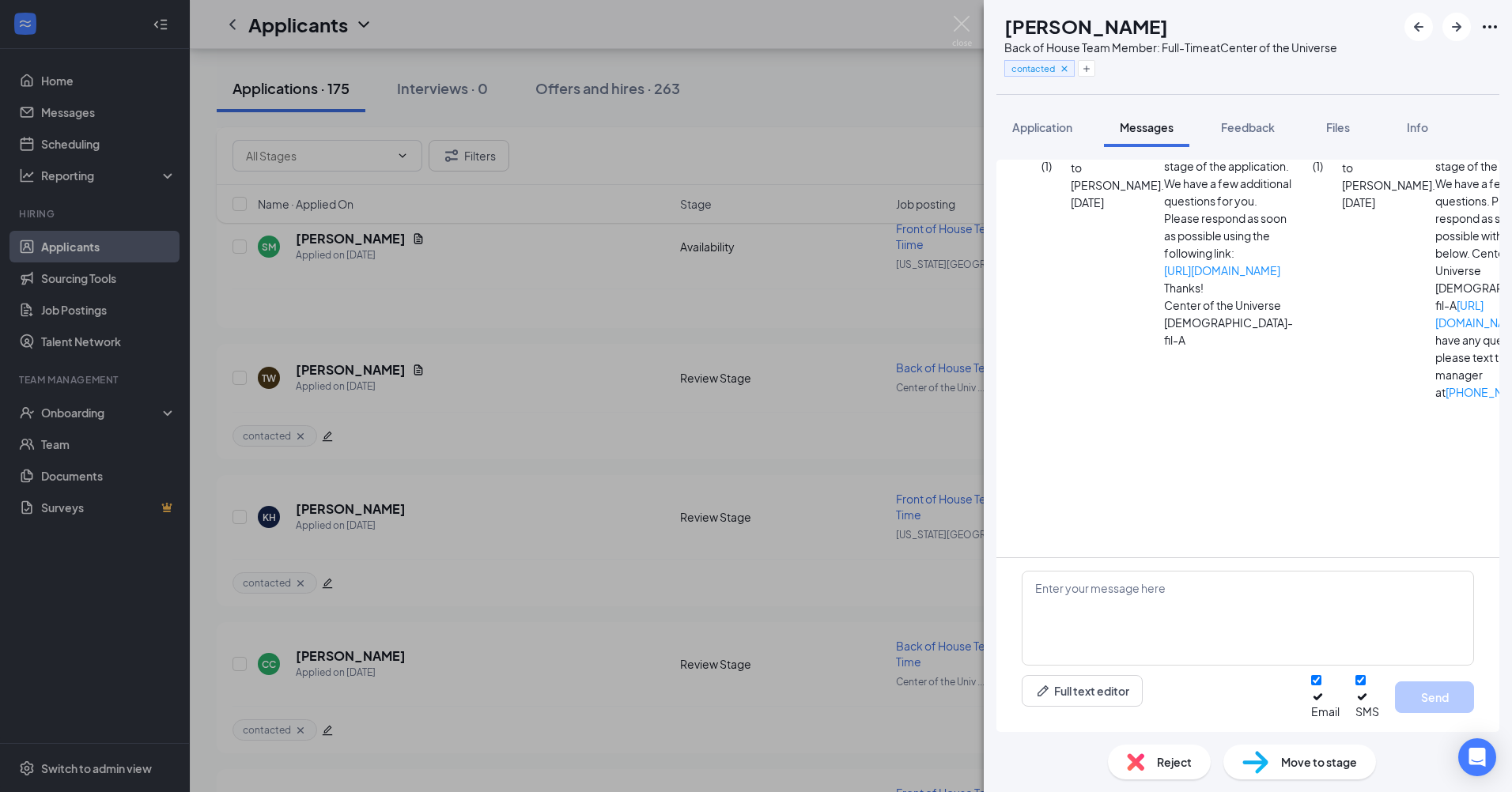
scroll to position [1302, 0]
click at [964, 19] on img at bounding box center [962, 31] width 20 height 31
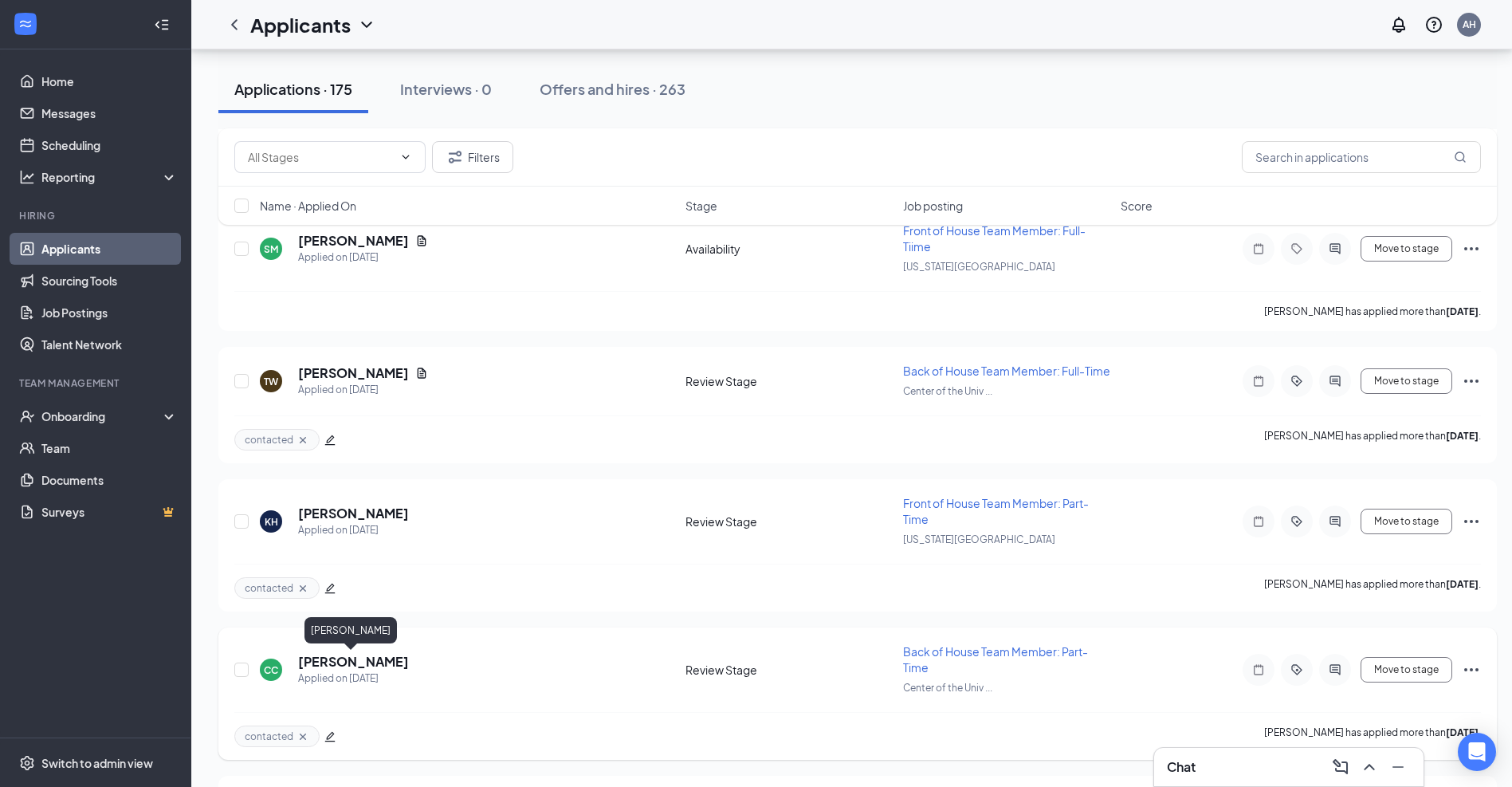
click at [323, 662] on h5 "[PERSON_NAME]" at bounding box center [354, 662] width 111 height 18
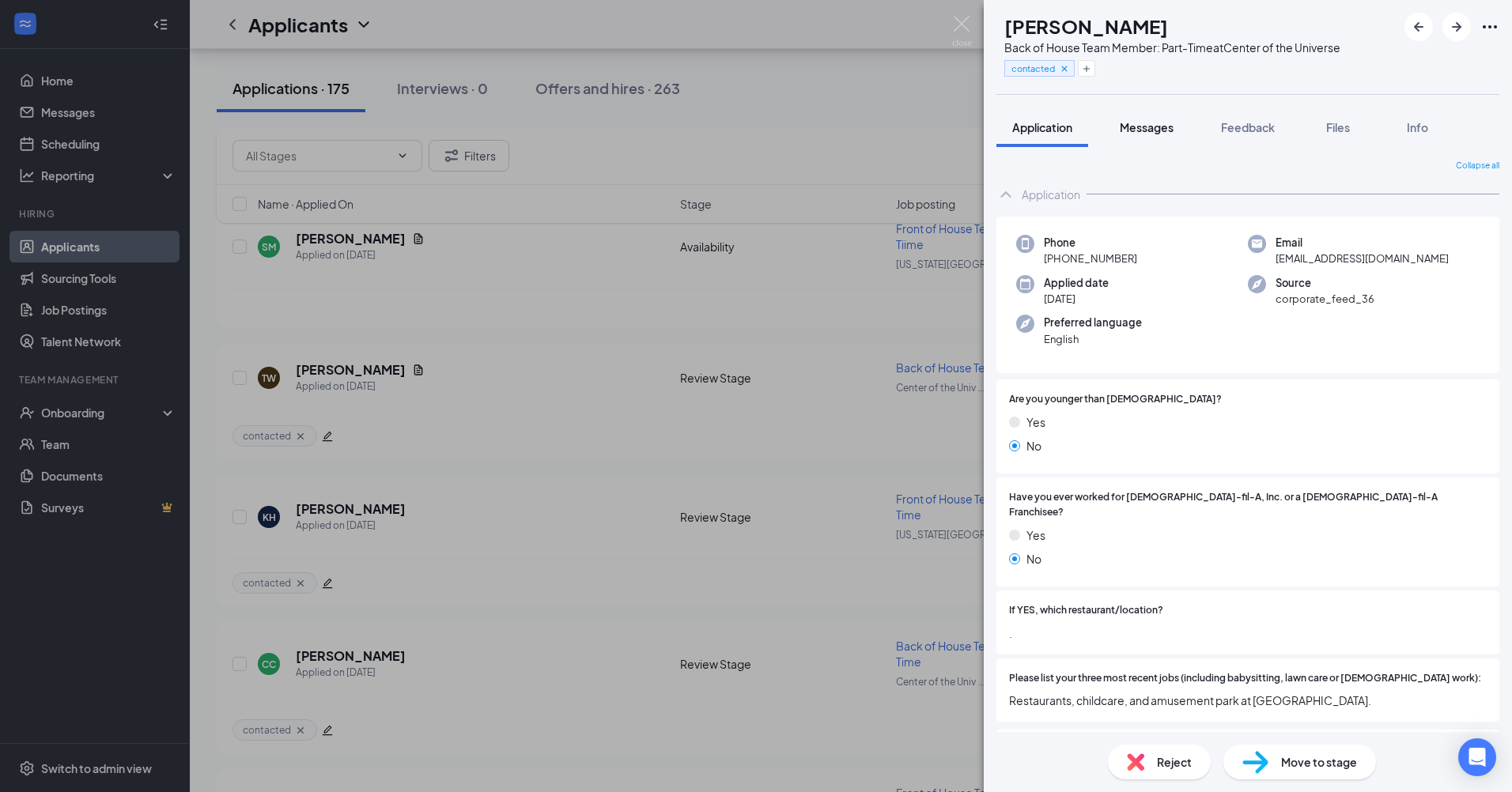
click at [1155, 124] on span "Messages" at bounding box center [1146, 127] width 54 height 14
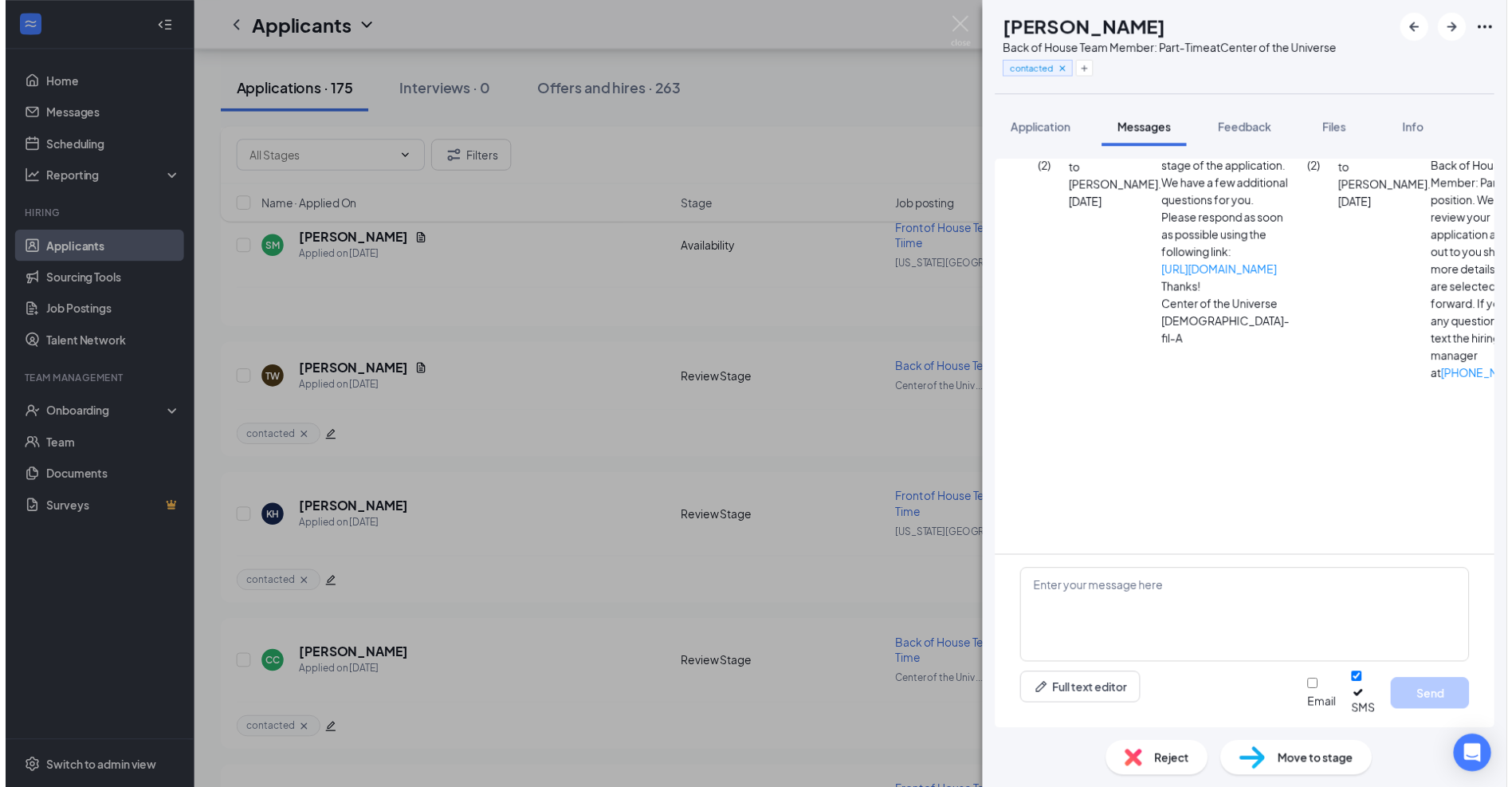
scroll to position [245, 0]
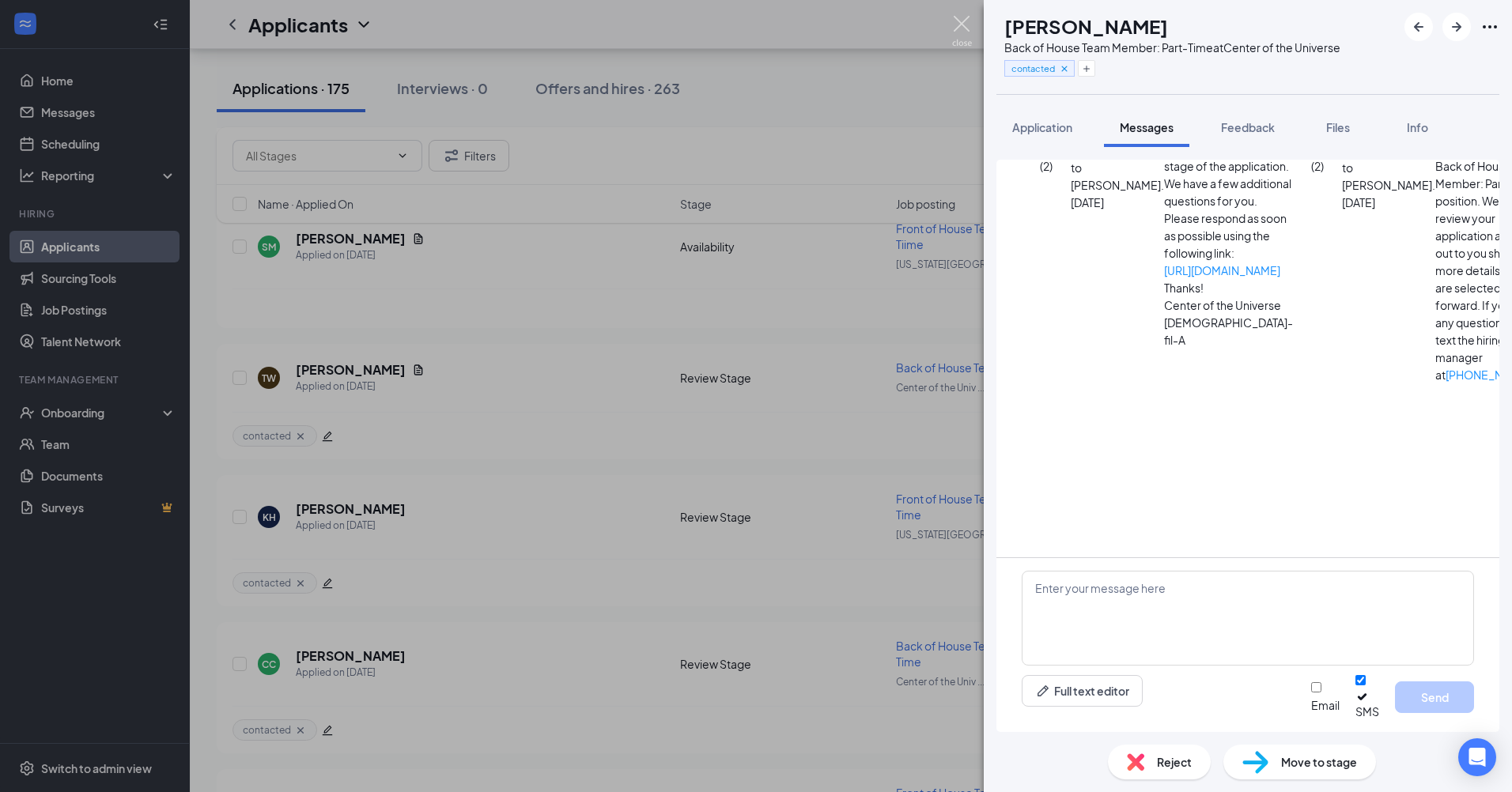
click at [960, 22] on img at bounding box center [962, 31] width 20 height 31
